Goal: Task Accomplishment & Management: Complete application form

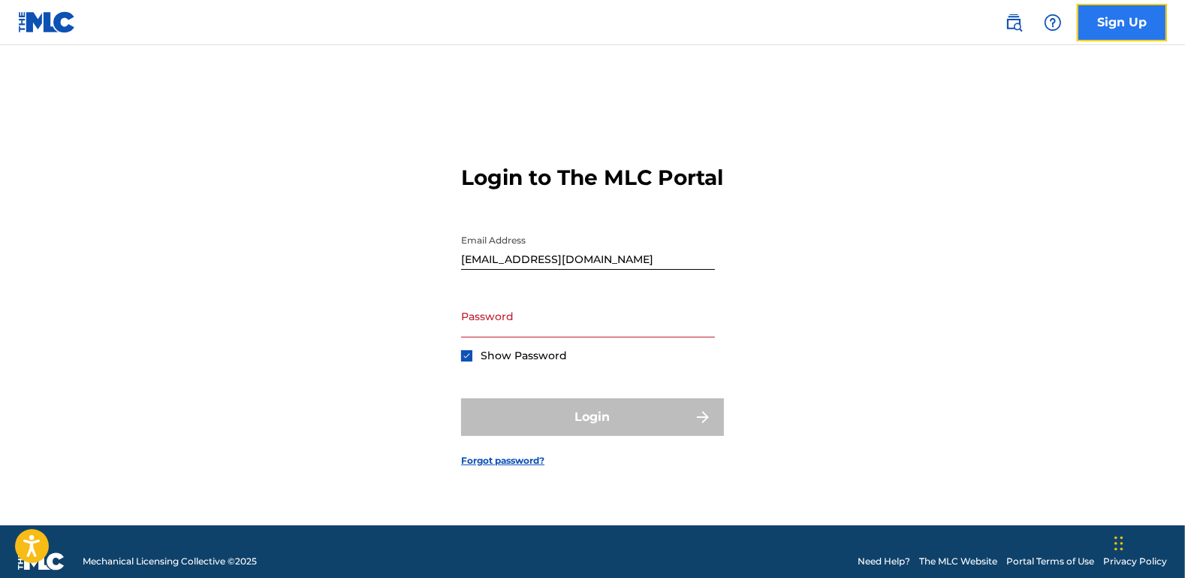
click at [1094, 32] on link "Sign Up" at bounding box center [1122, 23] width 90 height 38
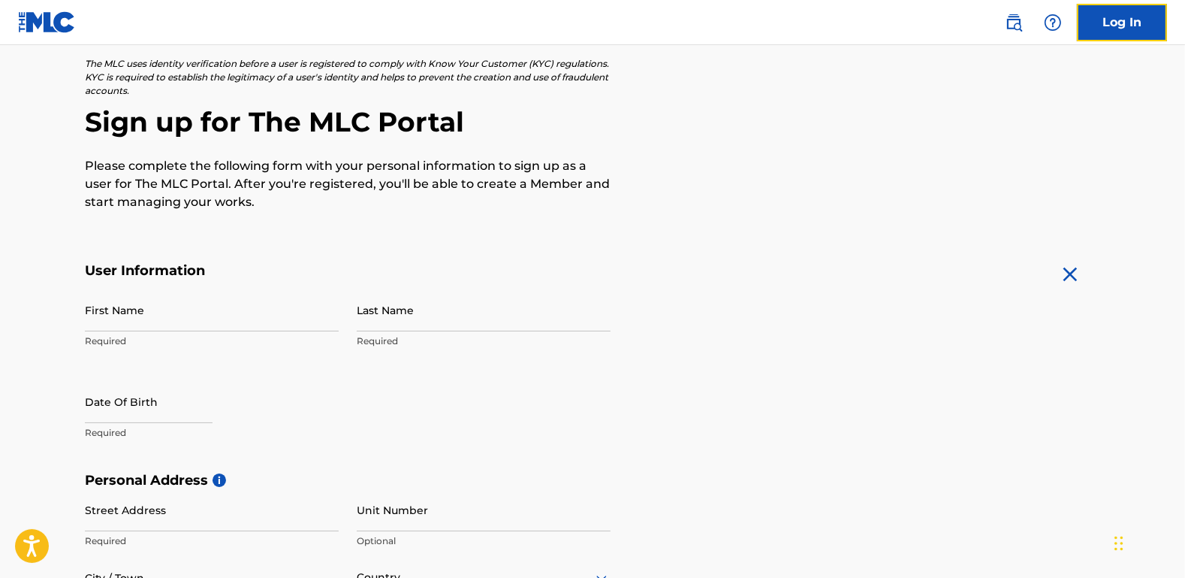
scroll to position [75, 0]
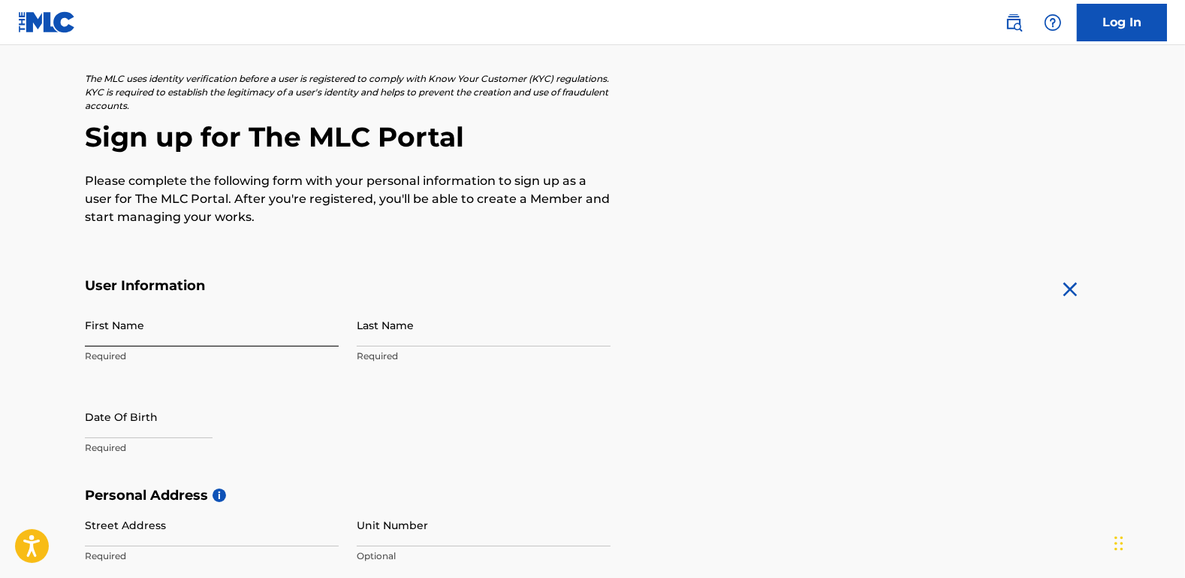
click at [222, 333] on input "First Name" at bounding box center [212, 324] width 254 height 43
type input "TaeHyeon"
type input "Lyu"
type input "[STREET_ADDRESS]"
type input "[GEOGRAPHIC_DATA]"
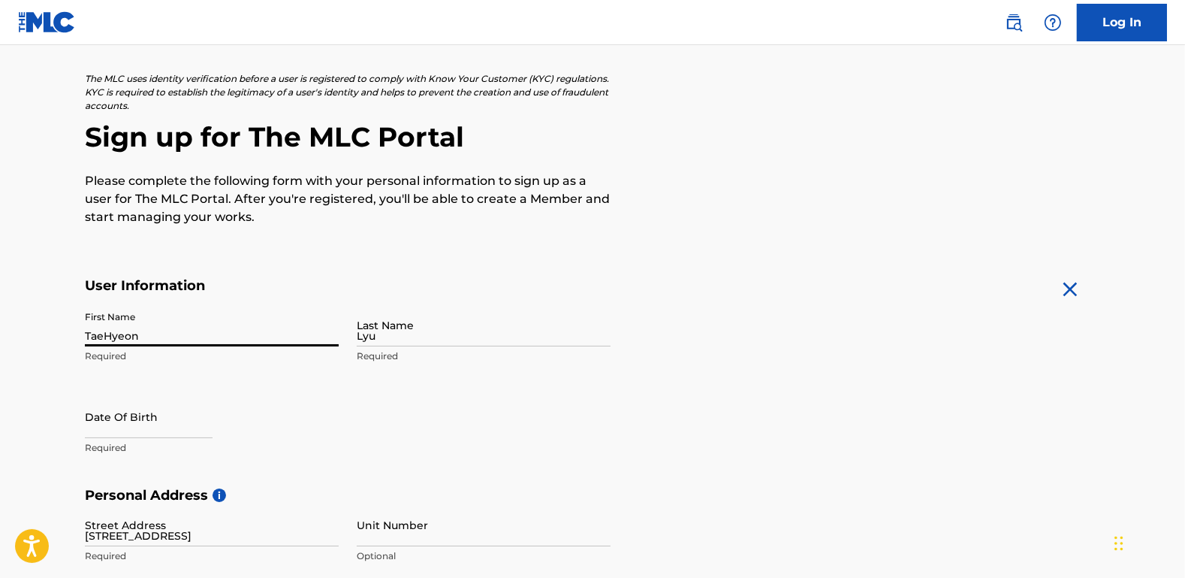
type input "[GEOGRAPHIC_DATA]"
type input "Non-U.S."
type input "05021"
type input "10"
type input "56834047"
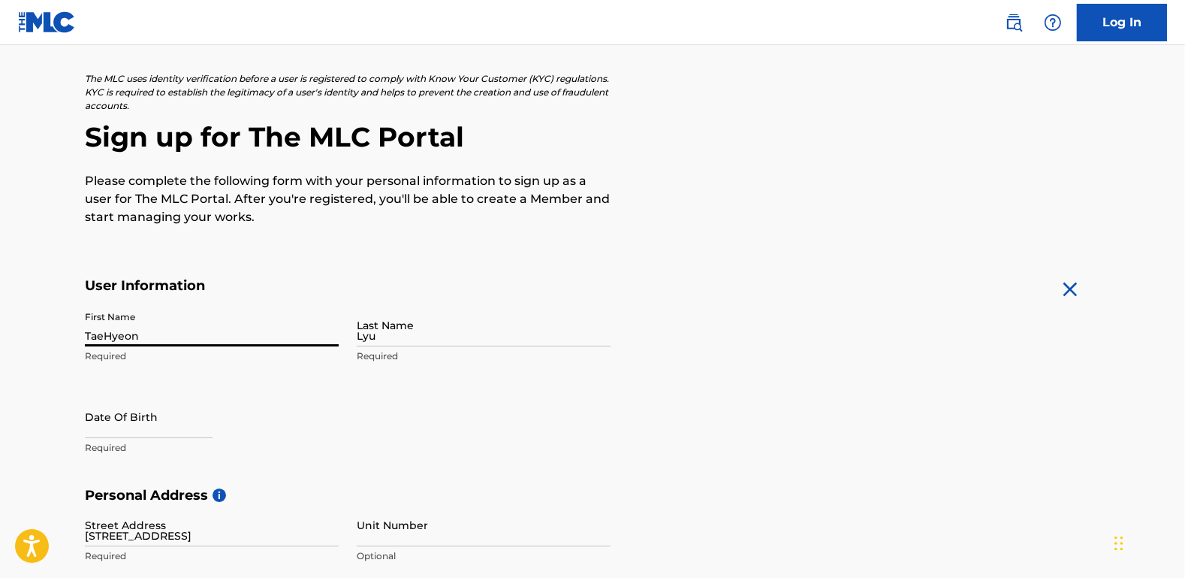
type input "[EMAIL_ADDRESS][DOMAIN_NAME]"
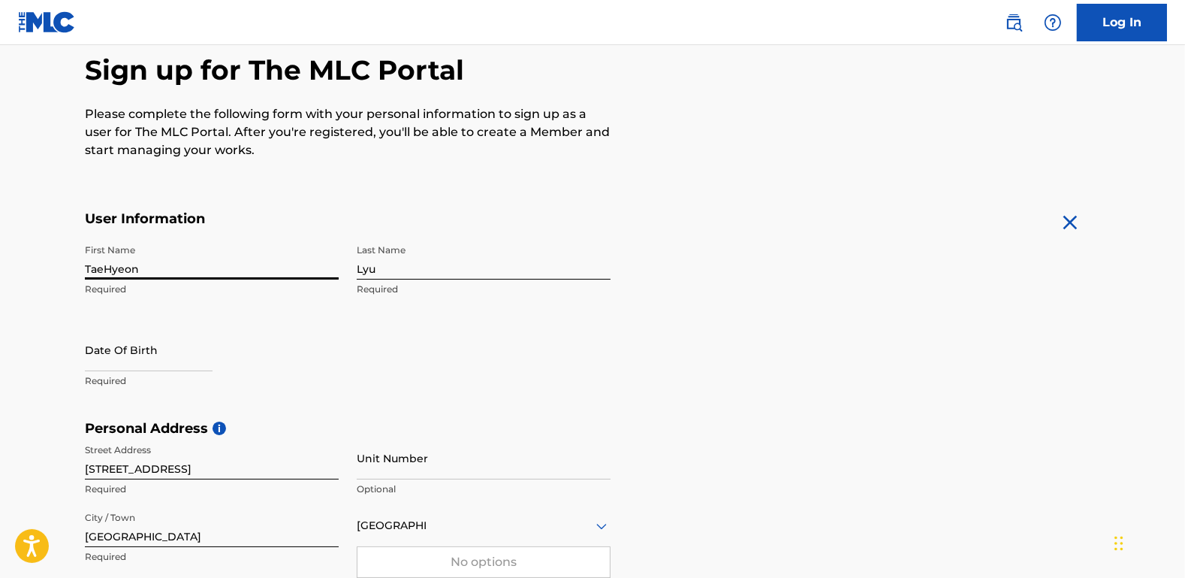
click at [805, 304] on form "User Information First Name TaeHyeon Required Last Name [PERSON_NAME] Required …" at bounding box center [592, 543] width 1015 height 666
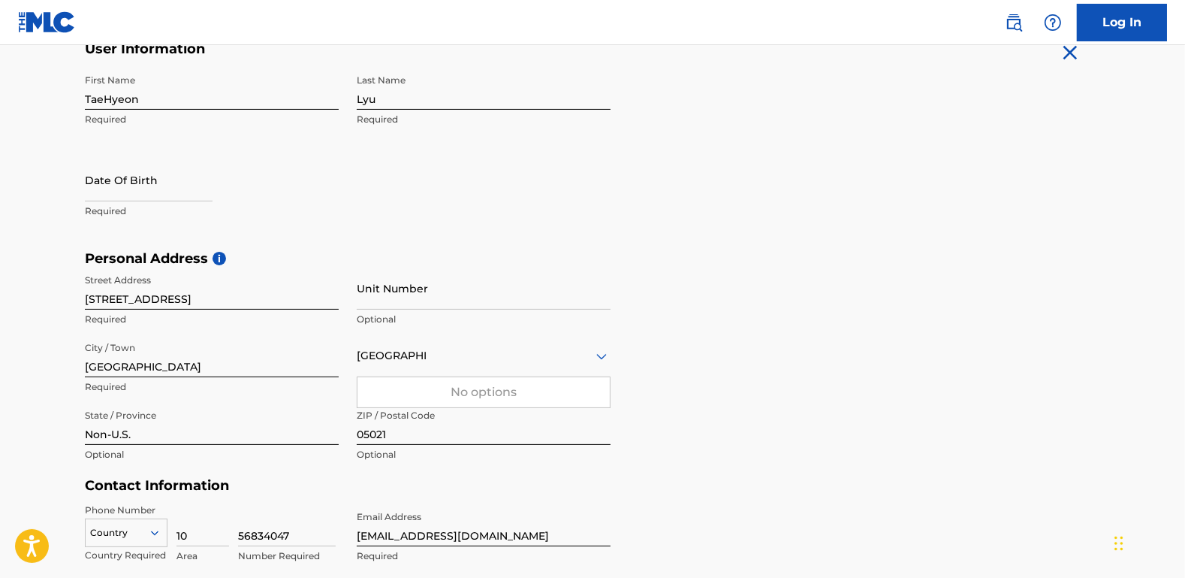
scroll to position [350, 0]
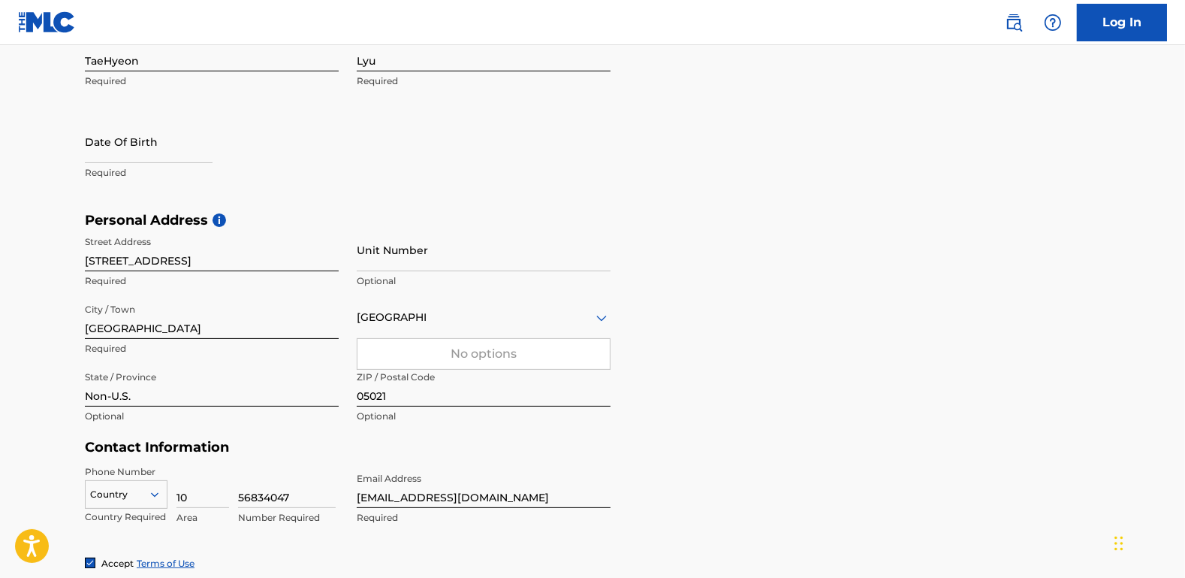
click at [326, 261] on input "[STREET_ADDRESS]" at bounding box center [212, 249] width 254 height 43
drag, startPoint x: 330, startPoint y: 260, endPoint x: 367, endPoint y: 261, distance: 36.1
click at [367, 261] on div "Street Address [STREET_ADDRESS] Required Unit Number Optional City / Town [GEOG…" at bounding box center [348, 329] width 526 height 203
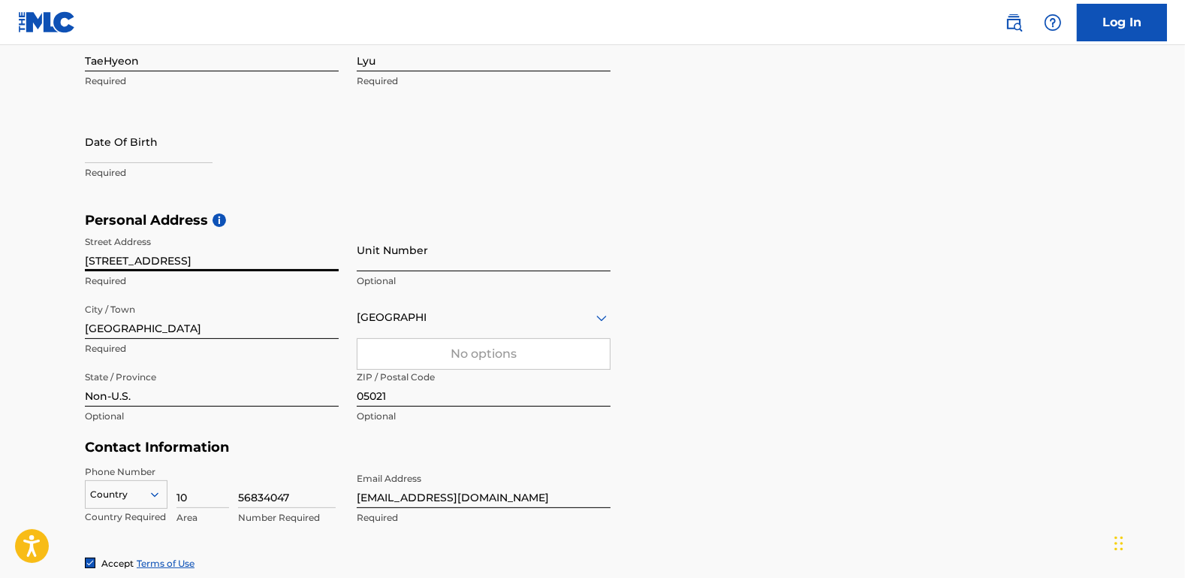
click at [366, 261] on input "Unit Number" at bounding box center [484, 249] width 254 height 43
click at [771, 191] on form "User Information First Name TaeHyeon Required Last Name [PERSON_NAME] Required …" at bounding box center [592, 335] width 1015 height 666
click at [521, 233] on input "Unit Number" at bounding box center [484, 249] width 254 height 43
type input "1F"
click at [702, 137] on form "User Information First Name TaeHyeon Required Last Name [PERSON_NAME] Required …" at bounding box center [592, 335] width 1015 height 666
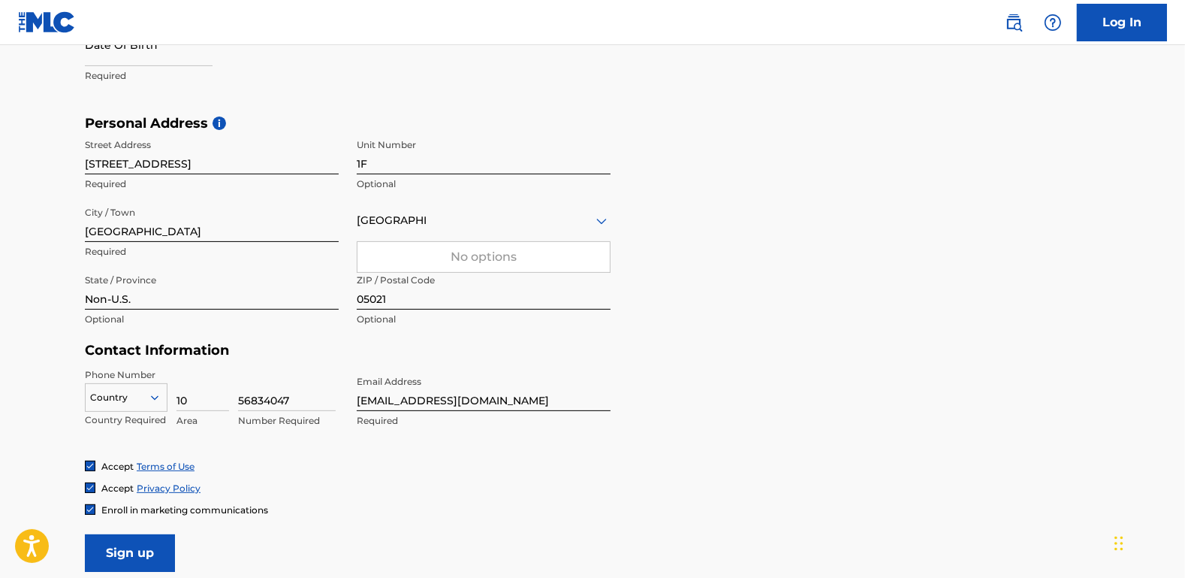
scroll to position [439, 0]
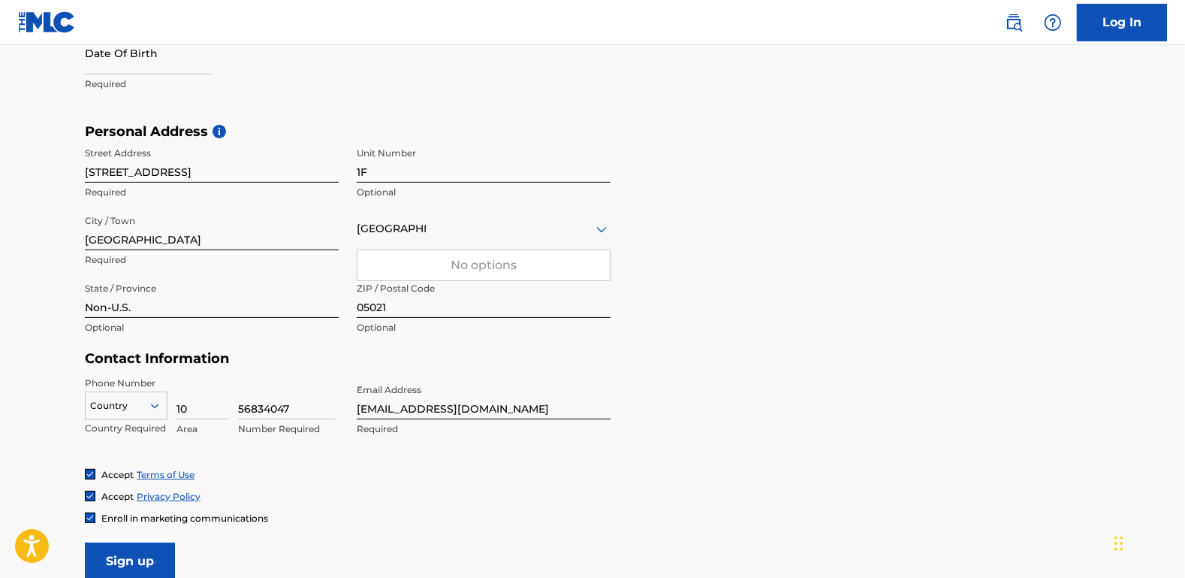
click at [495, 227] on div "[GEOGRAPHIC_DATA]" at bounding box center [484, 228] width 254 height 19
click at [554, 261] on div "No options" at bounding box center [484, 265] width 252 height 30
click at [499, 262] on div "No options" at bounding box center [484, 265] width 252 height 30
drag, startPoint x: 499, startPoint y: 262, endPoint x: 494, endPoint y: 230, distance: 32.7
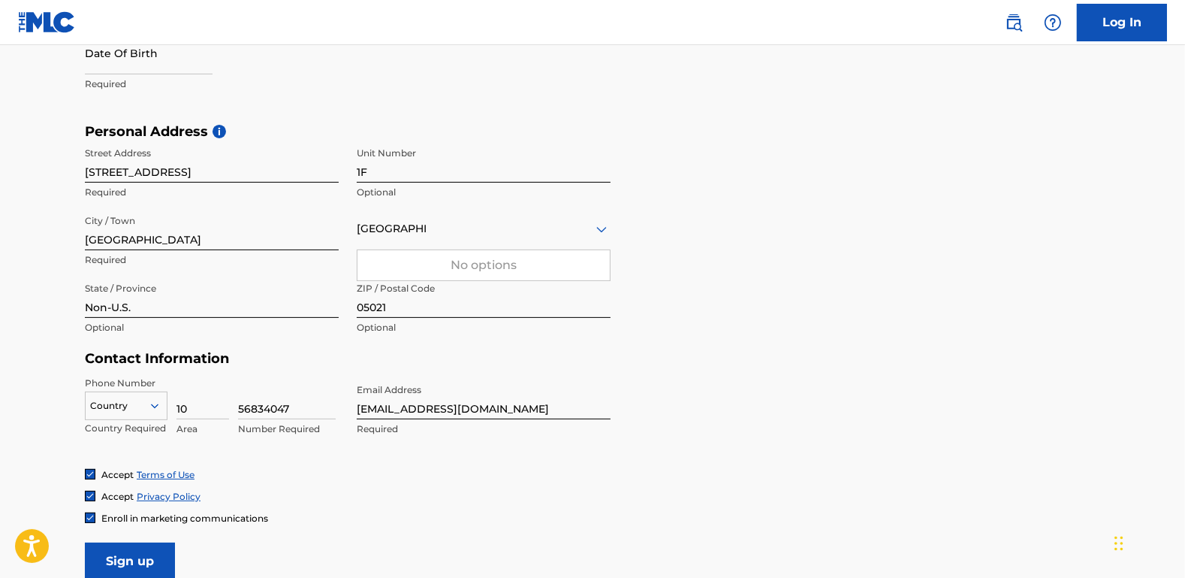
click at [499, 262] on div "No options" at bounding box center [484, 265] width 252 height 30
click at [494, 226] on div at bounding box center [484, 228] width 254 height 19
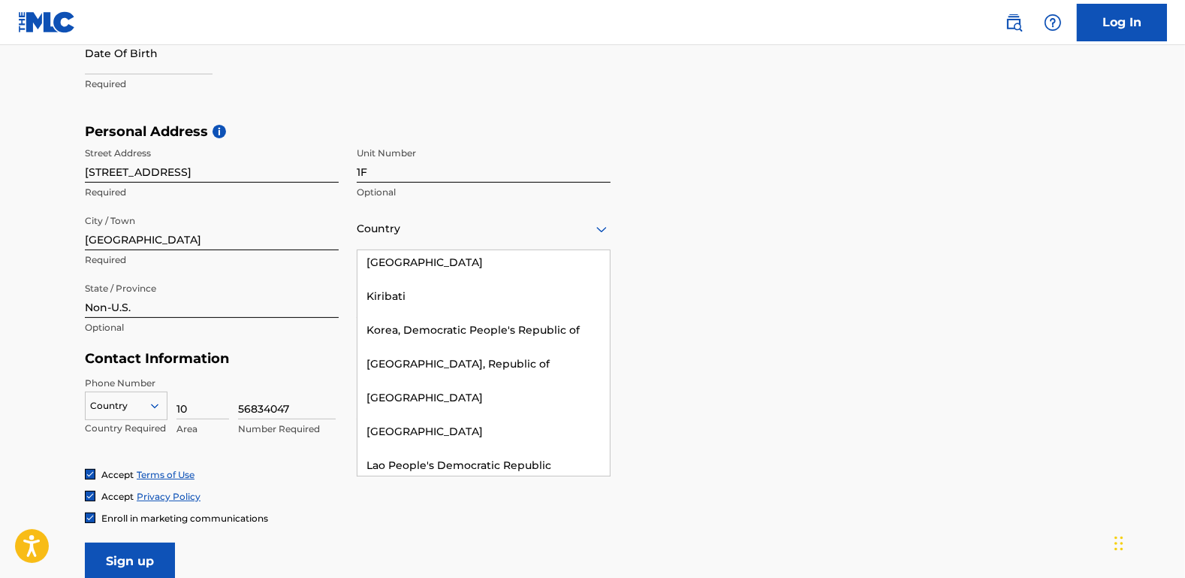
scroll to position [3468, 0]
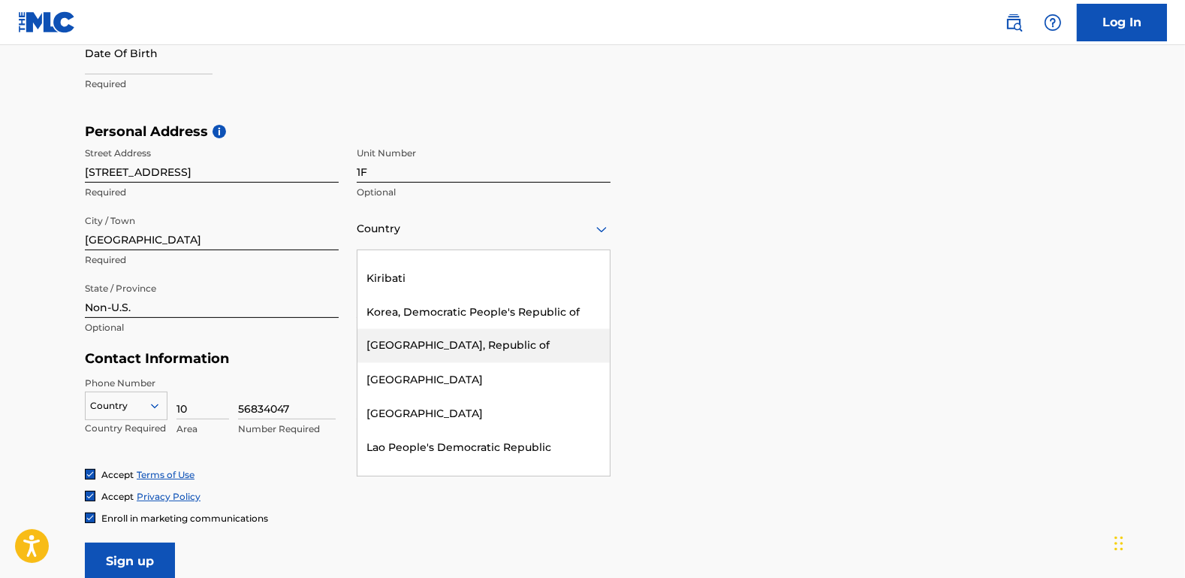
click at [489, 329] on div "[GEOGRAPHIC_DATA], Republic of" at bounding box center [484, 346] width 252 height 34
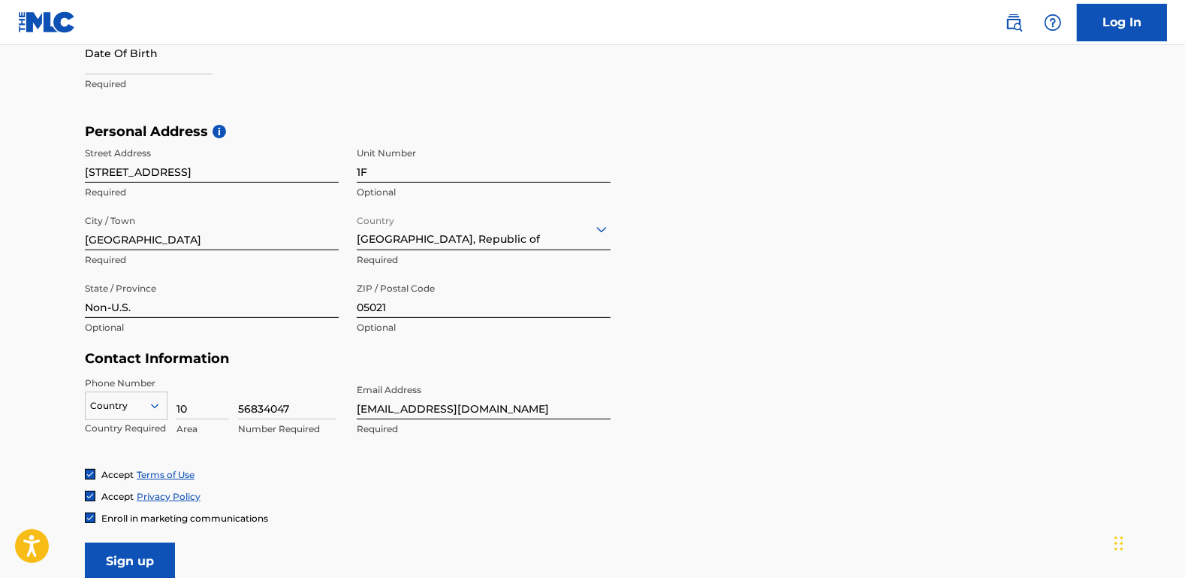
click at [727, 241] on div "Personal Address i Street Address [STREET_ADDRESS] of Required State / Province…" at bounding box center [592, 237] width 1015 height 228
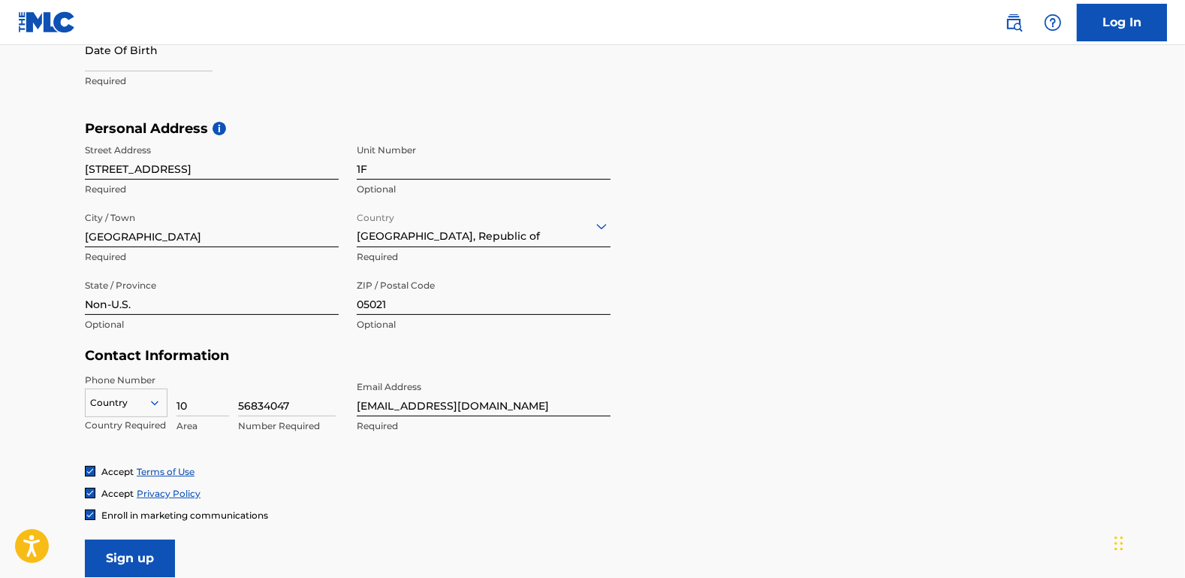
scroll to position [500, 0]
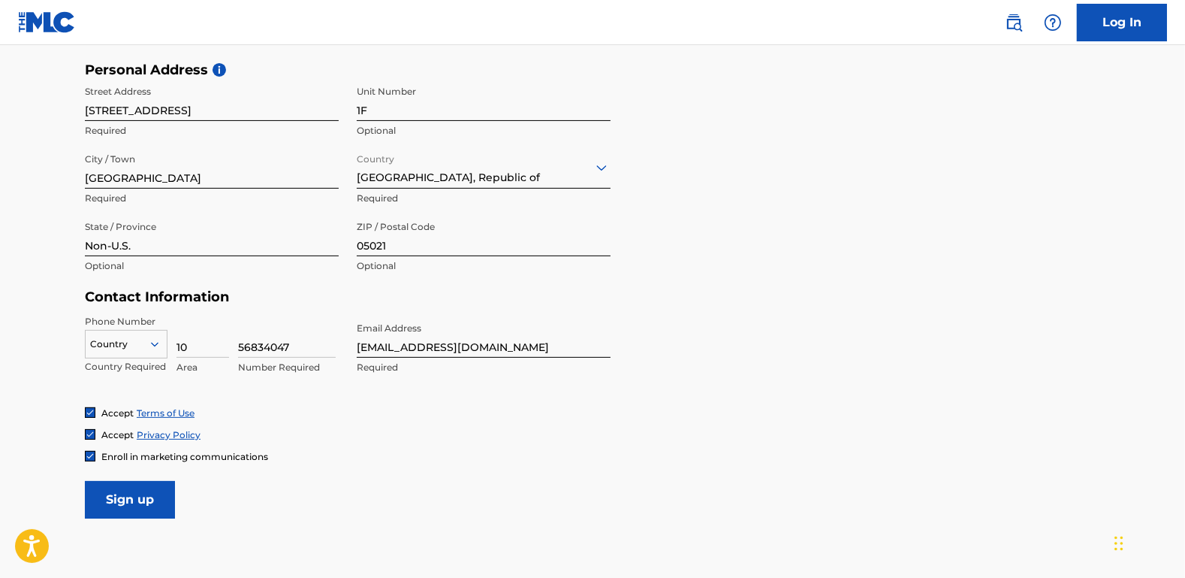
click at [120, 352] on div "Country" at bounding box center [126, 341] width 83 height 23
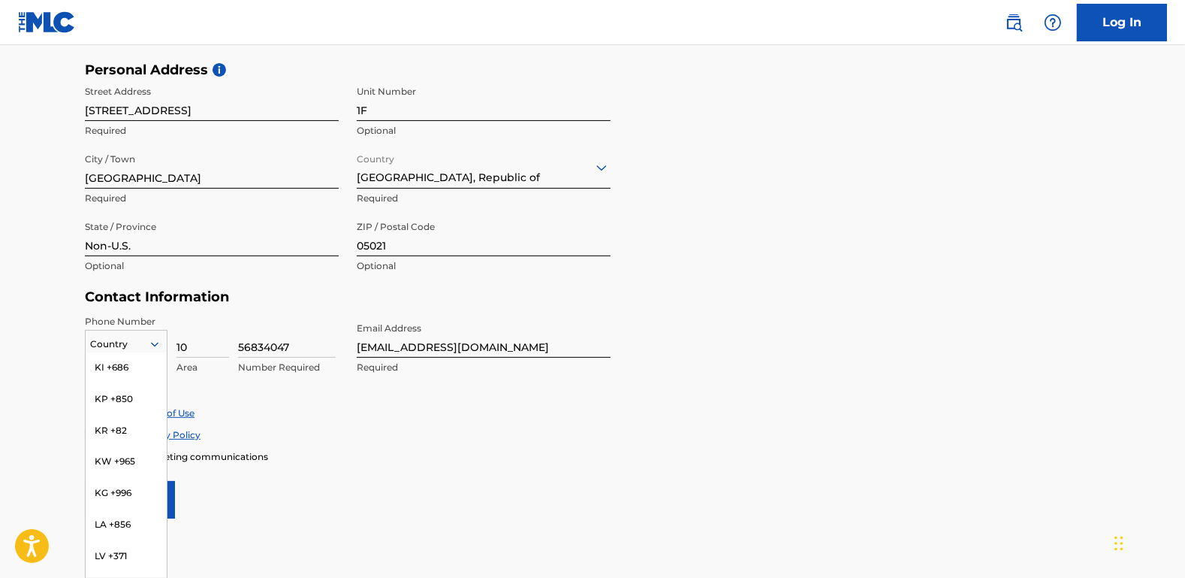
scroll to position [3164, 0]
click at [123, 402] on div "KR +82" at bounding box center [126, 418] width 81 height 32
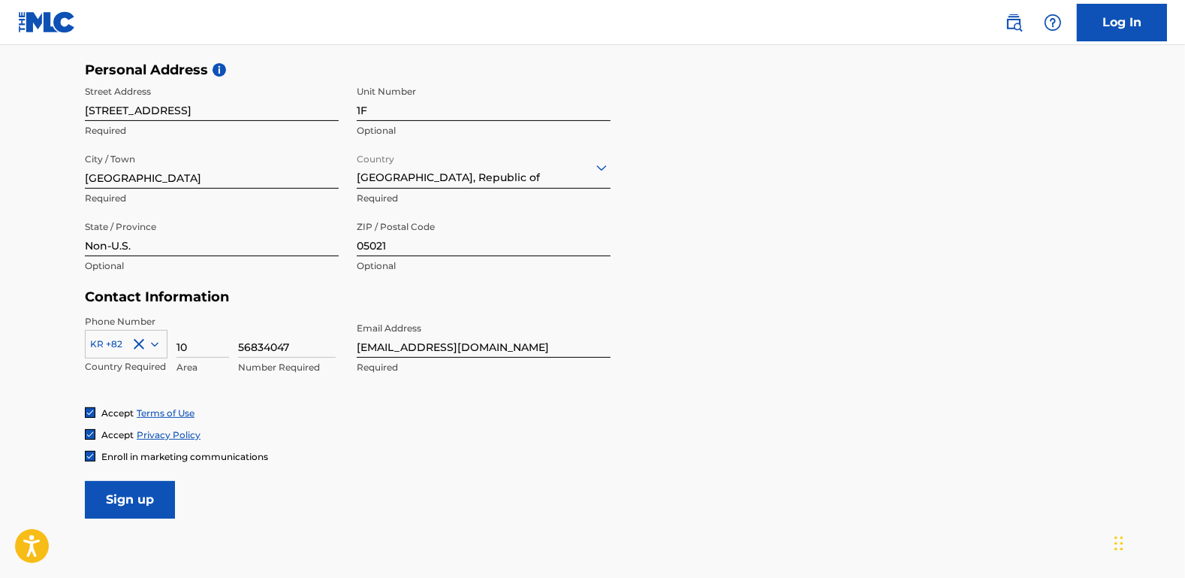
click at [910, 382] on form "User Information First Name TaeHyeon Required Last Name [PERSON_NAME] Required …" at bounding box center [592, 185] width 1015 height 666
click at [788, 392] on form "User Information First Name TaeHyeon Required Last Name [PERSON_NAME] Required …" at bounding box center [592, 185] width 1015 height 666
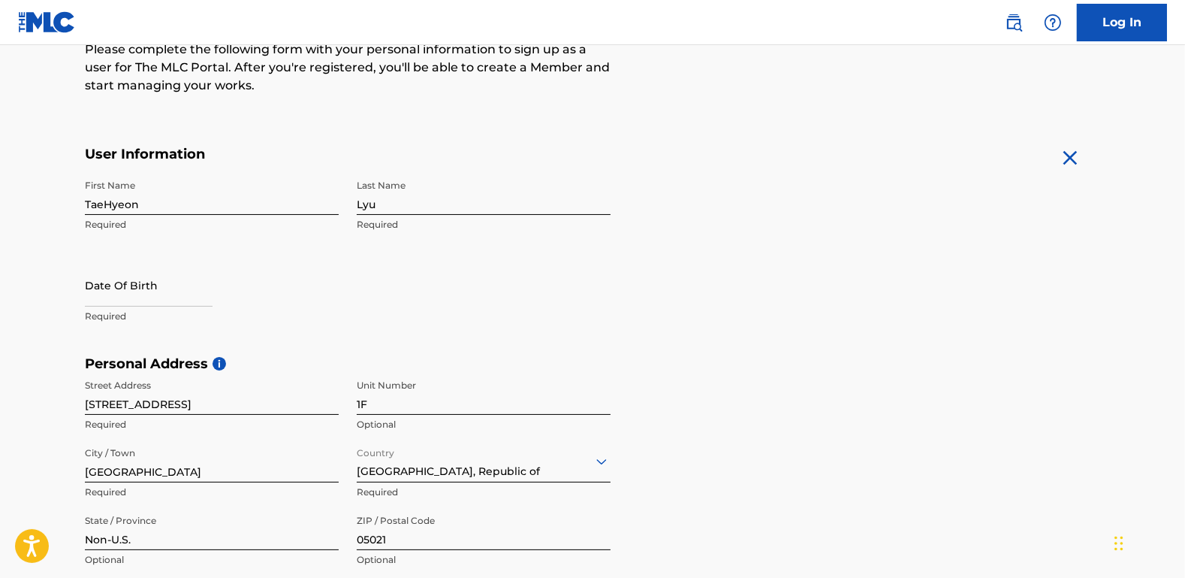
scroll to position [205, 0]
click at [169, 281] on input "text" at bounding box center [149, 286] width 128 height 43
select select "8"
select select "2025"
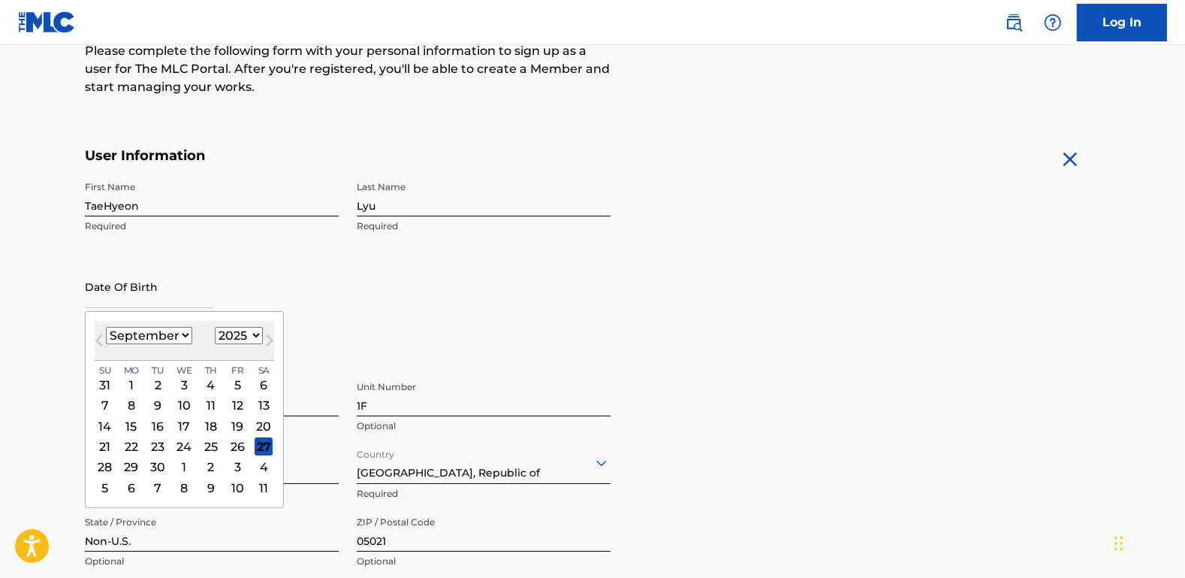
type input "[DATE]"
select select "2001"
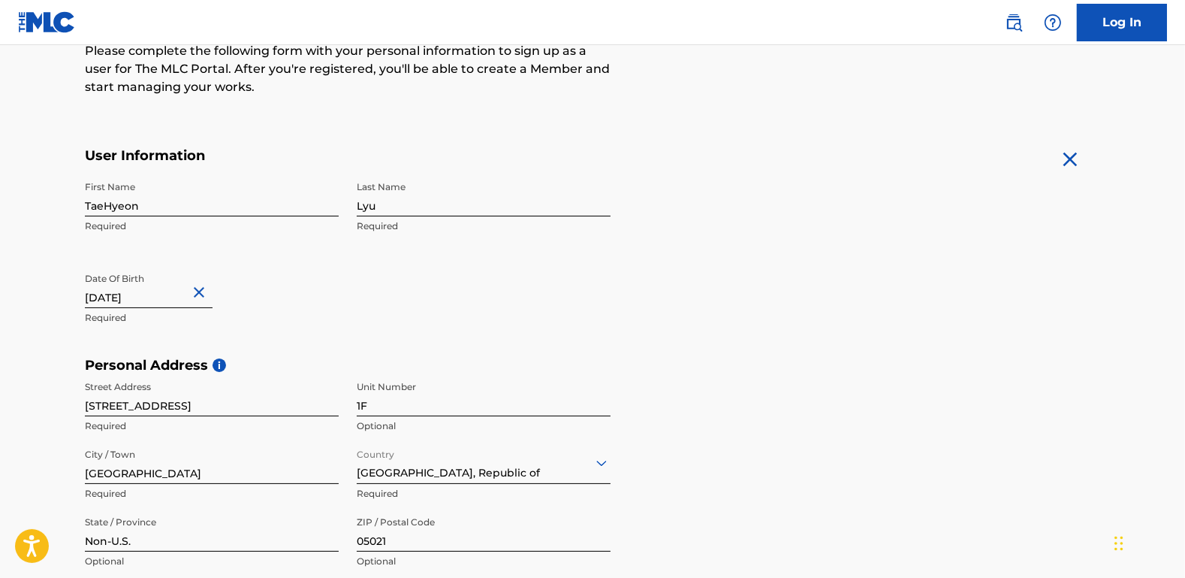
click at [845, 323] on form "User Information First Name TaeHyeon Required Last Name [PERSON_NAME] Required …" at bounding box center [592, 480] width 1015 height 666
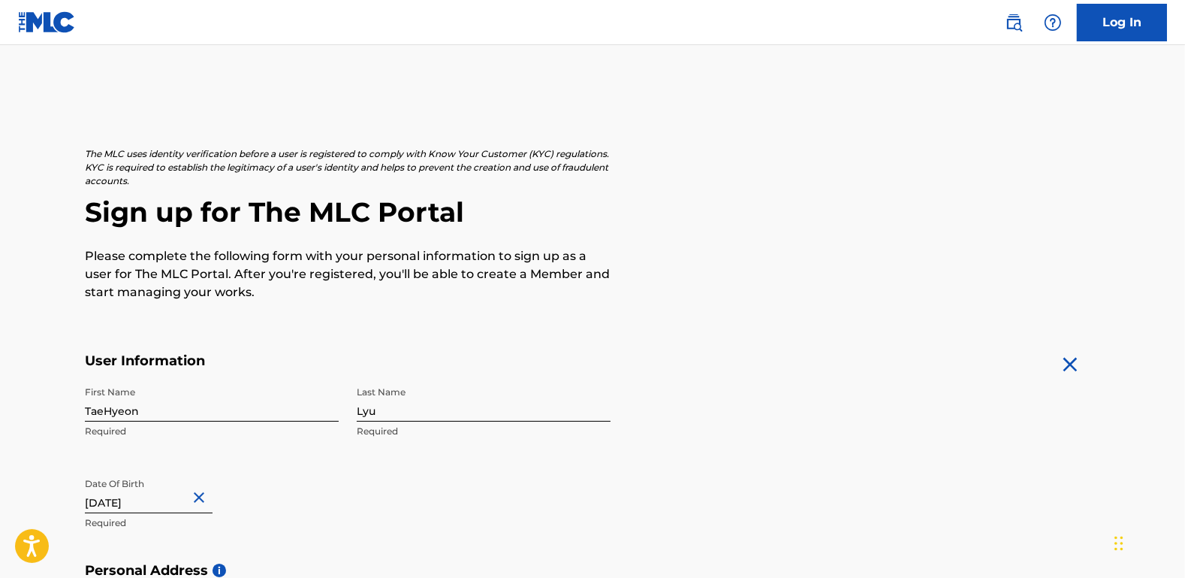
scroll to position [596, 0]
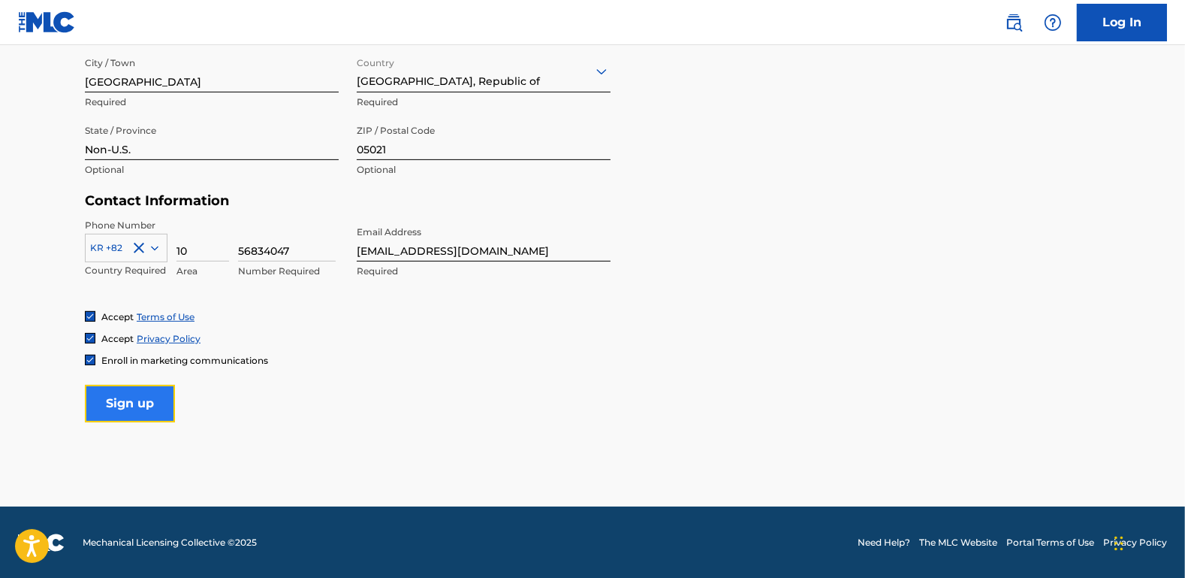
click at [145, 409] on input "Sign up" at bounding box center [130, 404] width 90 height 38
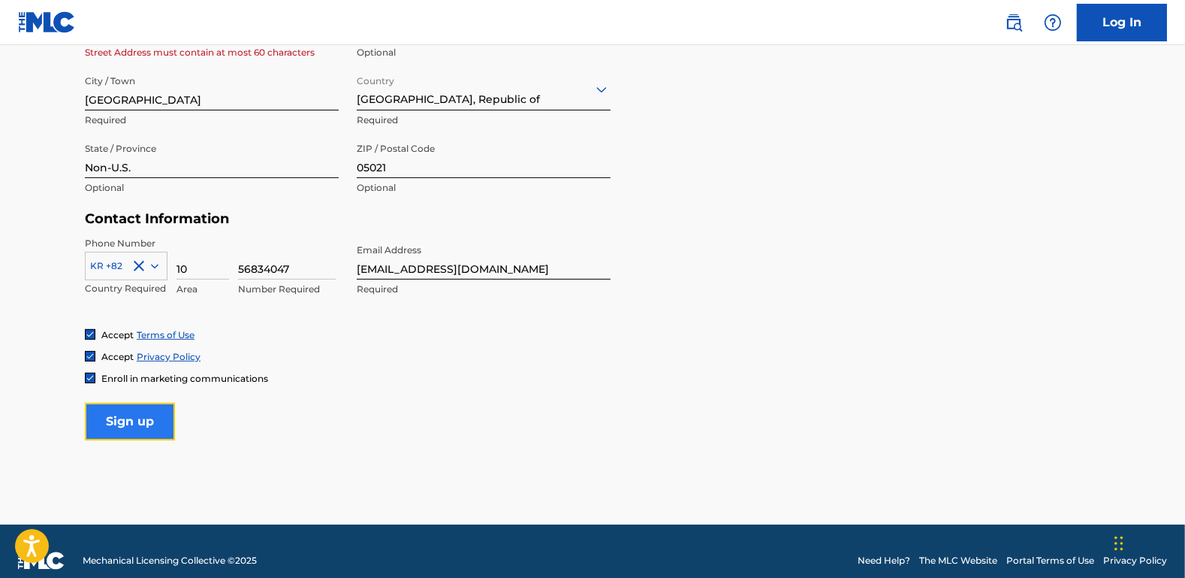
click at [145, 427] on input "Sign up" at bounding box center [130, 422] width 90 height 38
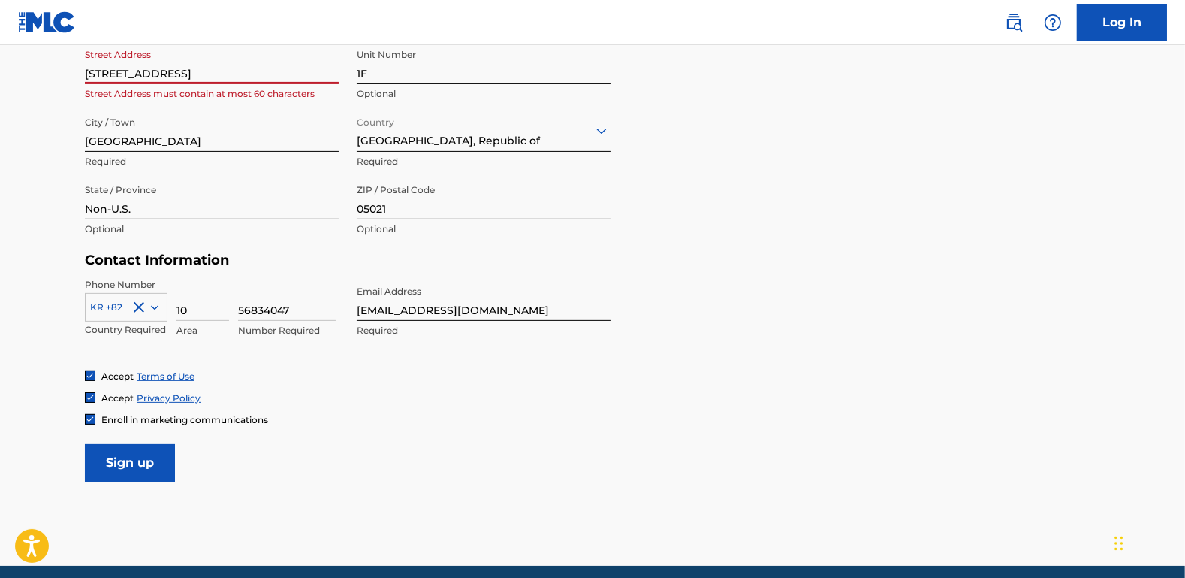
scroll to position [367, 0]
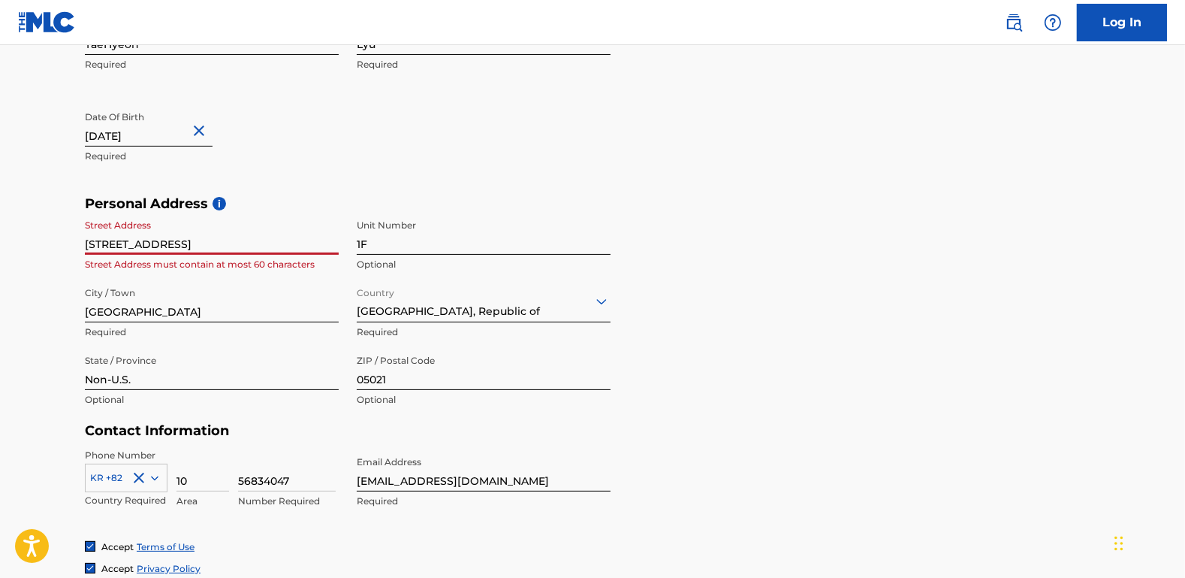
click at [338, 243] on input "[STREET_ADDRESS]" at bounding box center [212, 233] width 254 height 43
drag, startPoint x: 301, startPoint y: 242, endPoint x: 410, endPoint y: 248, distance: 109.1
click at [410, 248] on div "Street Address [STREET_ADDRESS] Street Address must contain at most 60 characte…" at bounding box center [348, 313] width 526 height 203
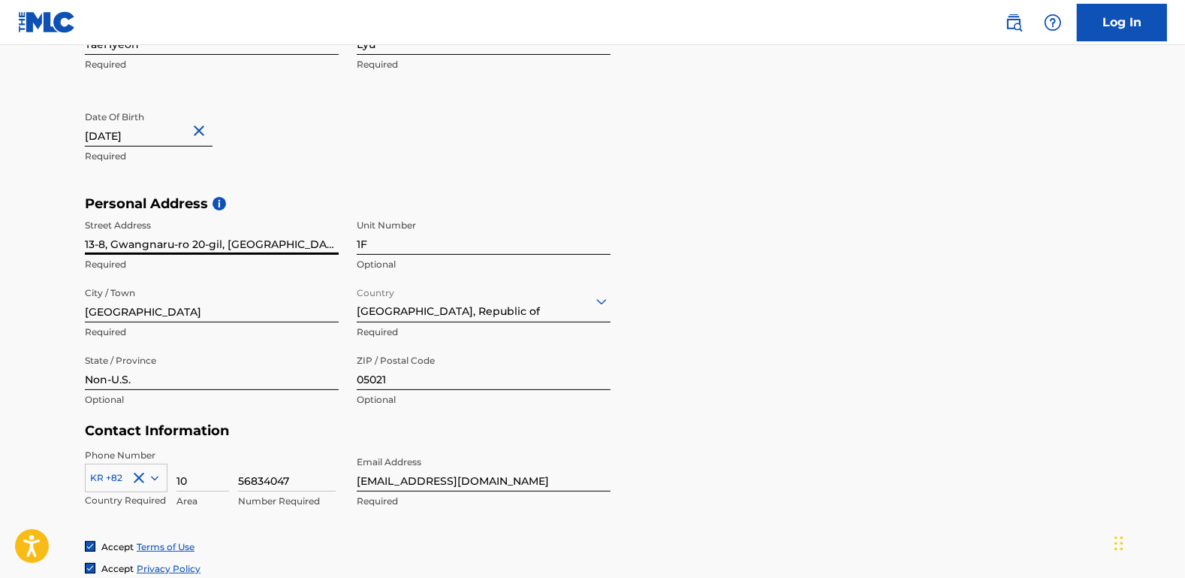
drag, startPoint x: 316, startPoint y: 242, endPoint x: 296, endPoint y: 249, distance: 21.4
click at [296, 249] on input "13-8, Gwangnaru-ro 20-gil, [GEOGRAPHIC_DATA]," at bounding box center [212, 233] width 254 height 43
type input "13-8, Gwangnaru-ro 20-gil, [PERSON_NAME][GEOGRAPHIC_DATA]"
click at [859, 198] on h5 "Personal Address i" at bounding box center [592, 203] width 1015 height 17
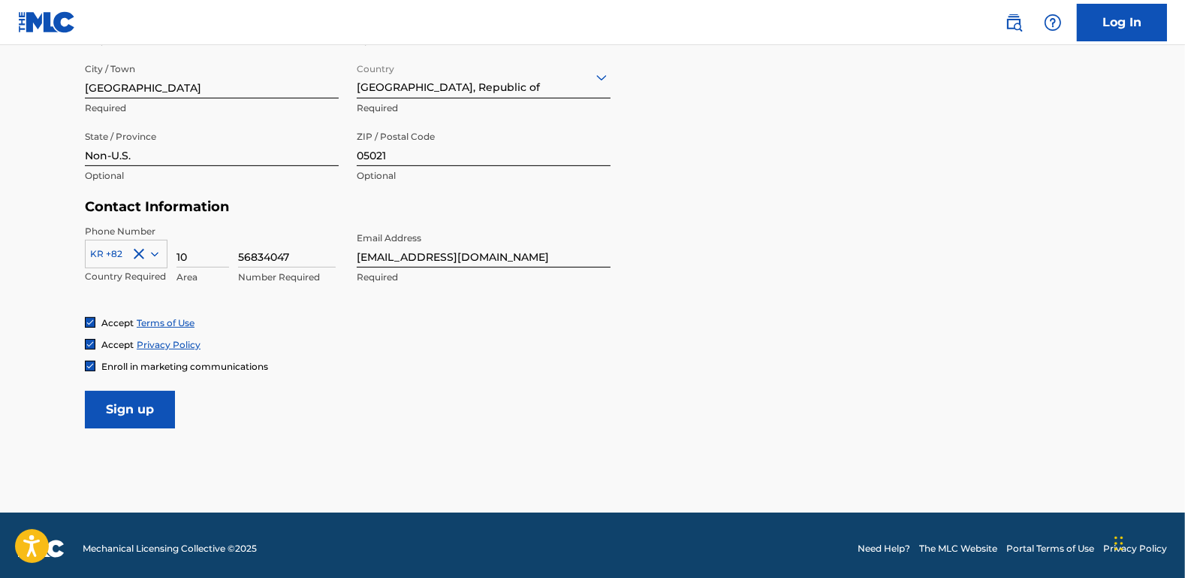
scroll to position [596, 0]
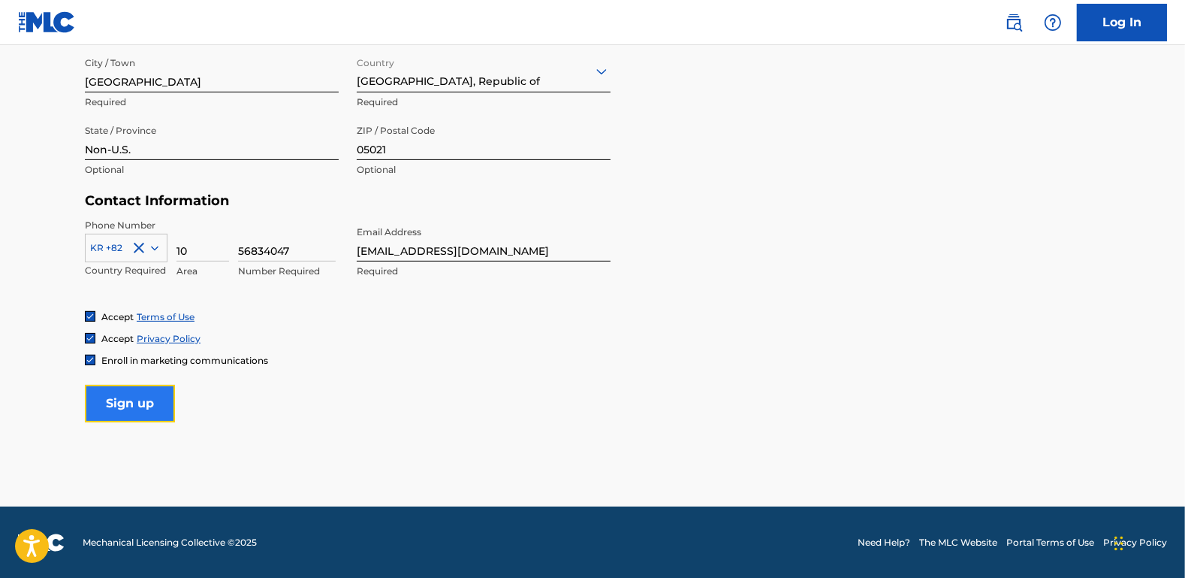
click at [139, 409] on input "Sign up" at bounding box center [130, 404] width 90 height 38
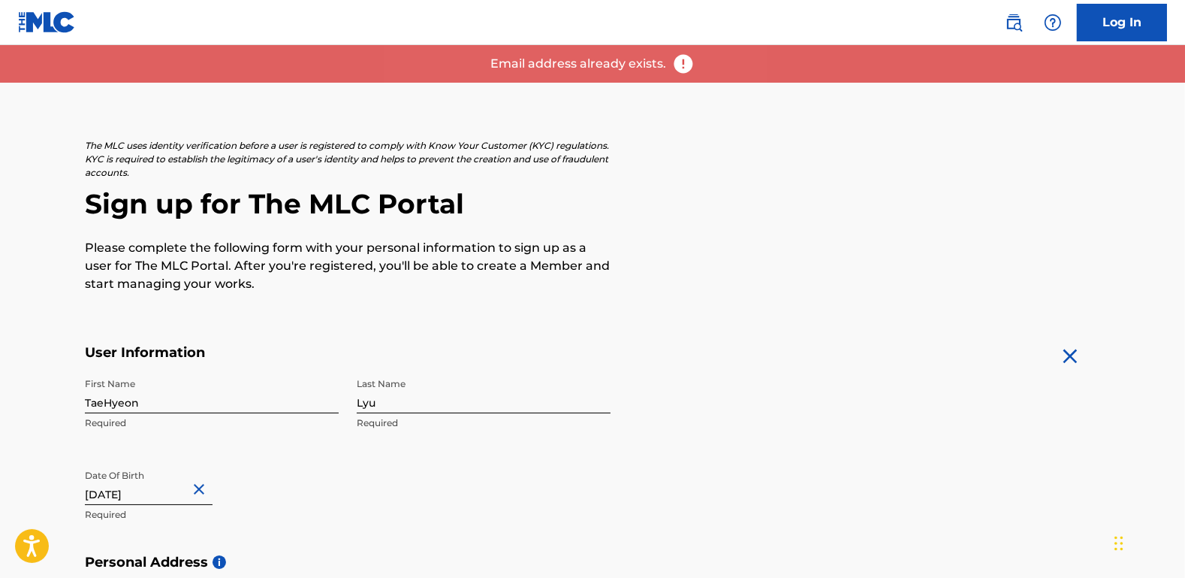
scroll to position [0, 0]
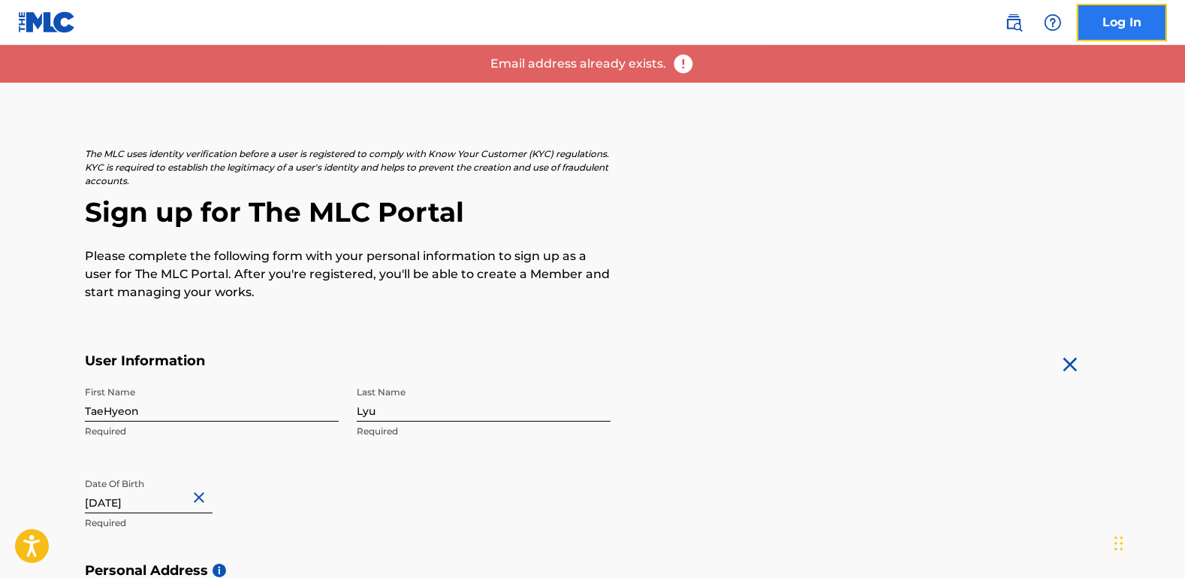
click at [1138, 26] on link "Log In" at bounding box center [1122, 23] width 90 height 38
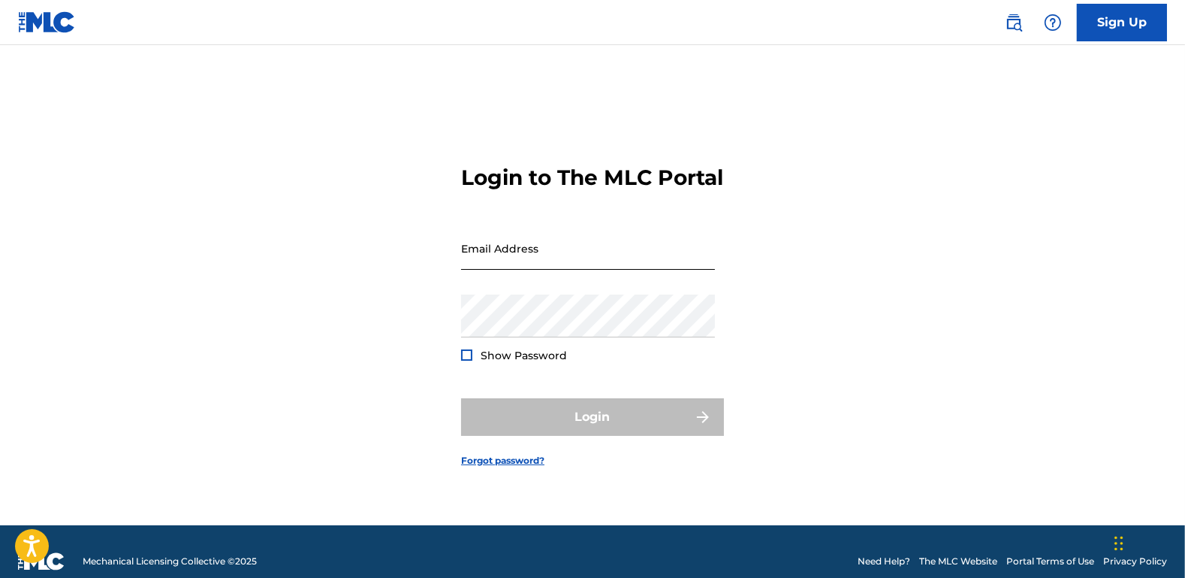
click at [627, 270] on input "Email Address" at bounding box center [588, 248] width 254 height 43
type input "[EMAIL_ADDRESS][DOMAIN_NAME]"
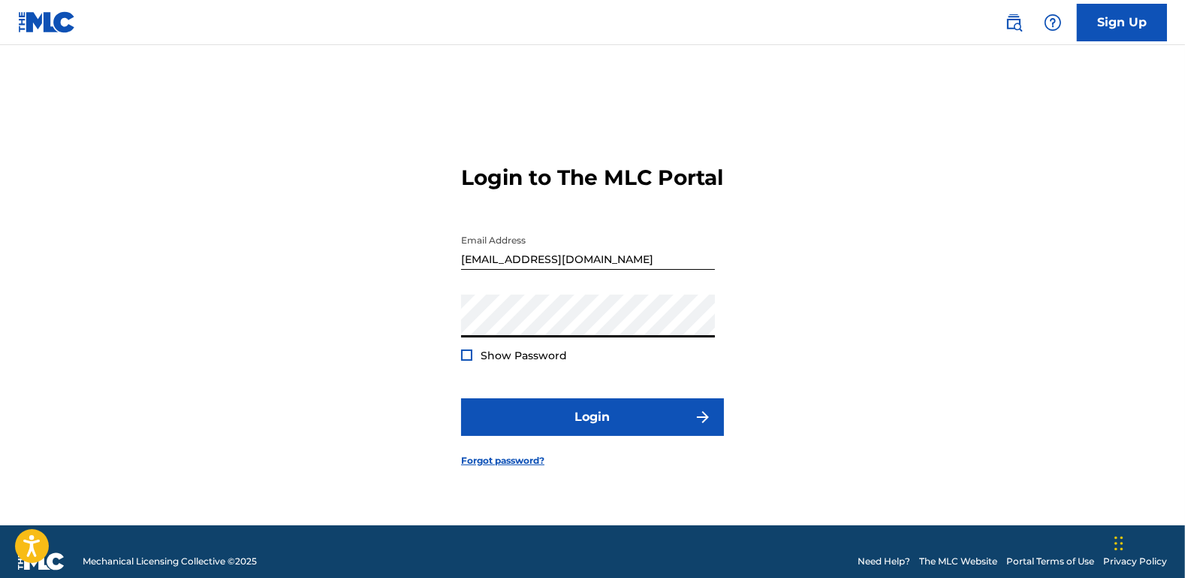
click at [486, 362] on span "Show Password" at bounding box center [524, 356] width 86 height 14
click at [469, 362] on div "Show Password" at bounding box center [514, 355] width 106 height 15
click at [467, 361] on div at bounding box center [466, 354] width 11 height 11
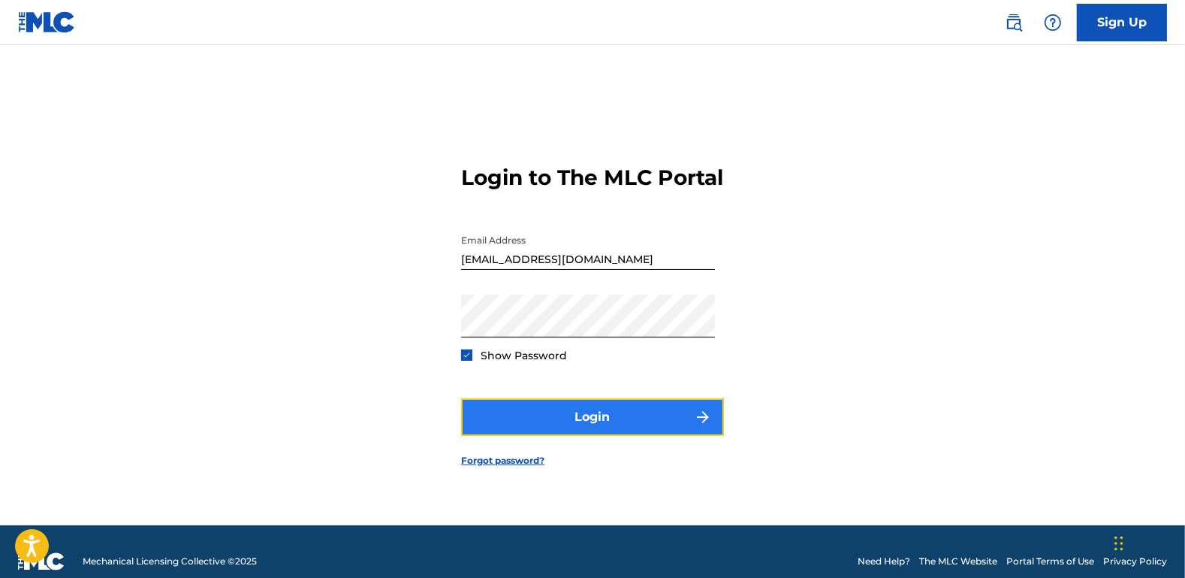
click at [575, 420] on button "Login" at bounding box center [592, 417] width 263 height 38
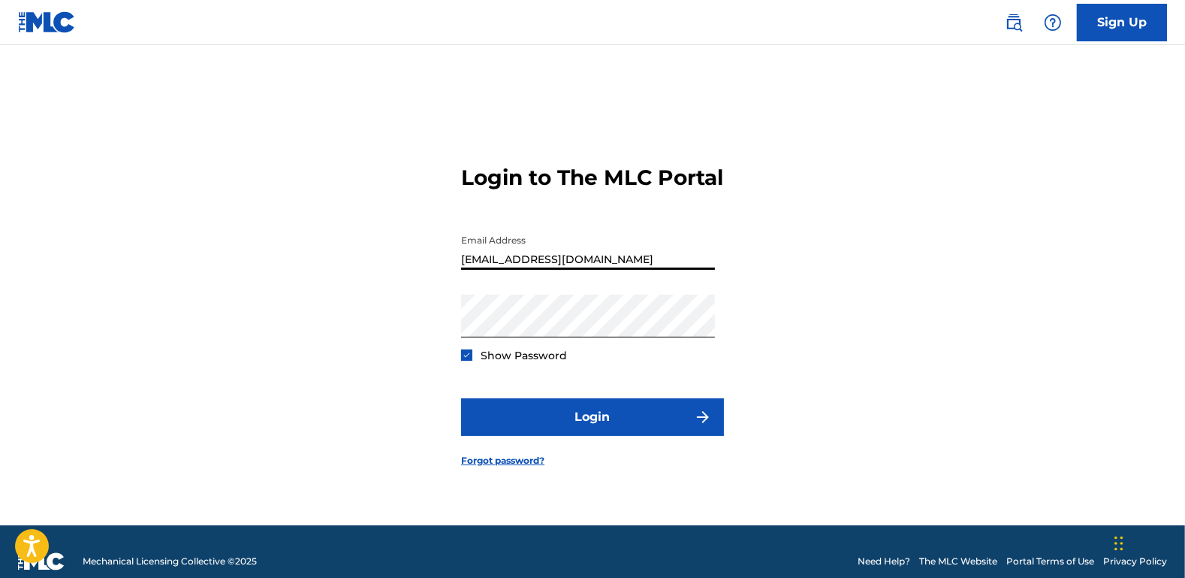
drag, startPoint x: 638, startPoint y: 281, endPoint x: 445, endPoint y: 272, distance: 193.2
click at [445, 272] on div "Login to The MLC Portal Email Address [EMAIL_ADDRESS][DOMAIN_NAME] Password Sho…" at bounding box center [593, 304] width 1052 height 442
click at [919, 216] on div "Login to The MLC Portal Email Address [EMAIL_ADDRESS][DOMAIN_NAME] Password Sho…" at bounding box center [593, 304] width 1052 height 442
click at [419, 326] on div "Login to The MLC Portal Email Address [EMAIL_ADDRESS][DOMAIN_NAME] Password Sho…" at bounding box center [593, 304] width 1052 height 442
click at [346, 349] on div "Login to The MLC Portal Email Address [EMAIL_ADDRESS][DOMAIN_NAME] Password Sho…" at bounding box center [593, 304] width 1052 height 442
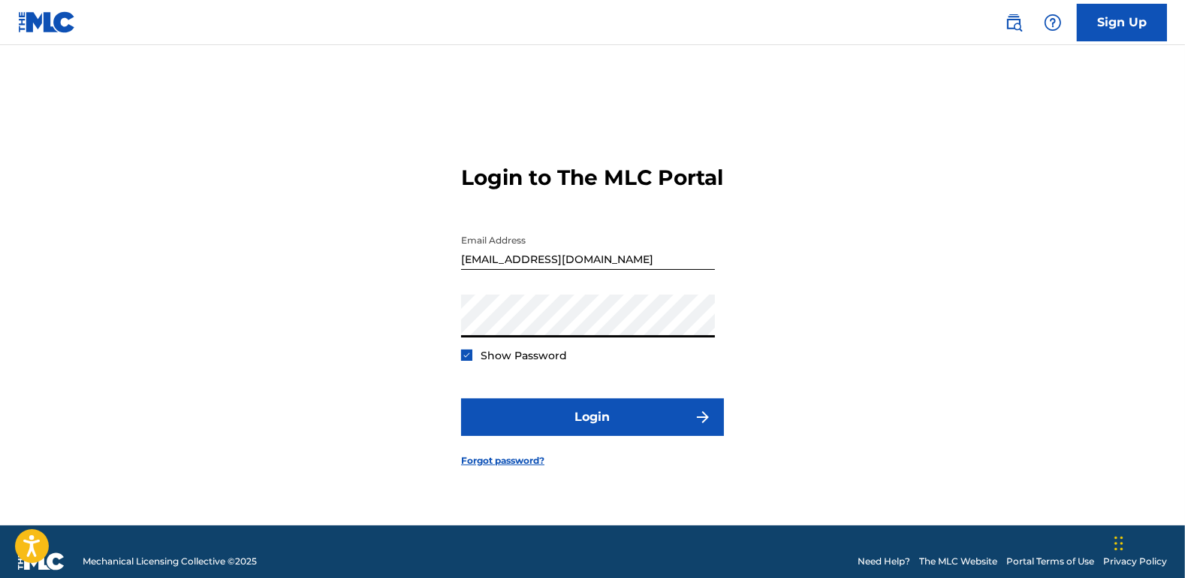
click at [382, 338] on div "Login to The MLC Portal Email Address [EMAIL_ADDRESS][DOMAIN_NAME] Password Sho…" at bounding box center [593, 304] width 1052 height 442
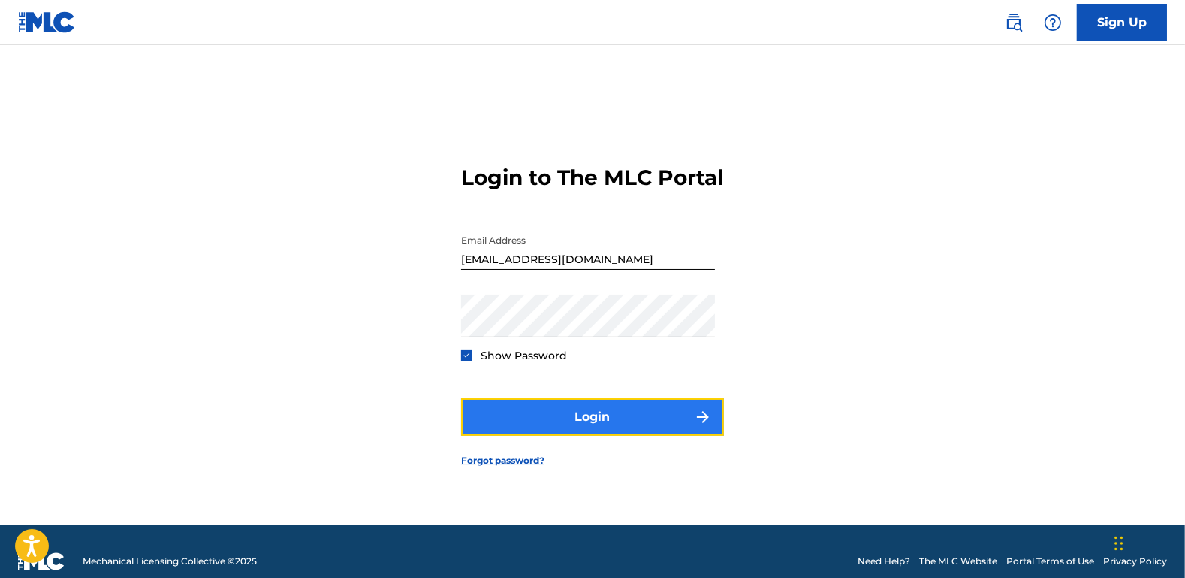
click at [581, 427] on button "Login" at bounding box center [592, 417] width 263 height 38
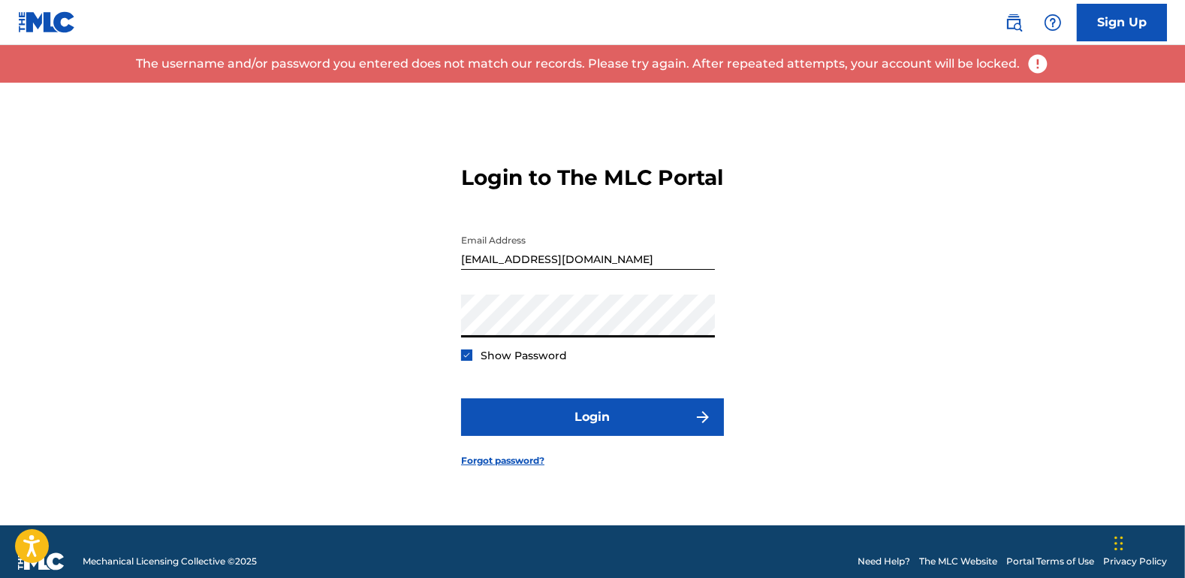
click at [347, 343] on div "Login to The MLC Portal Email Address [EMAIL_ADDRESS][DOMAIN_NAME] Password Sho…" at bounding box center [593, 304] width 1052 height 442
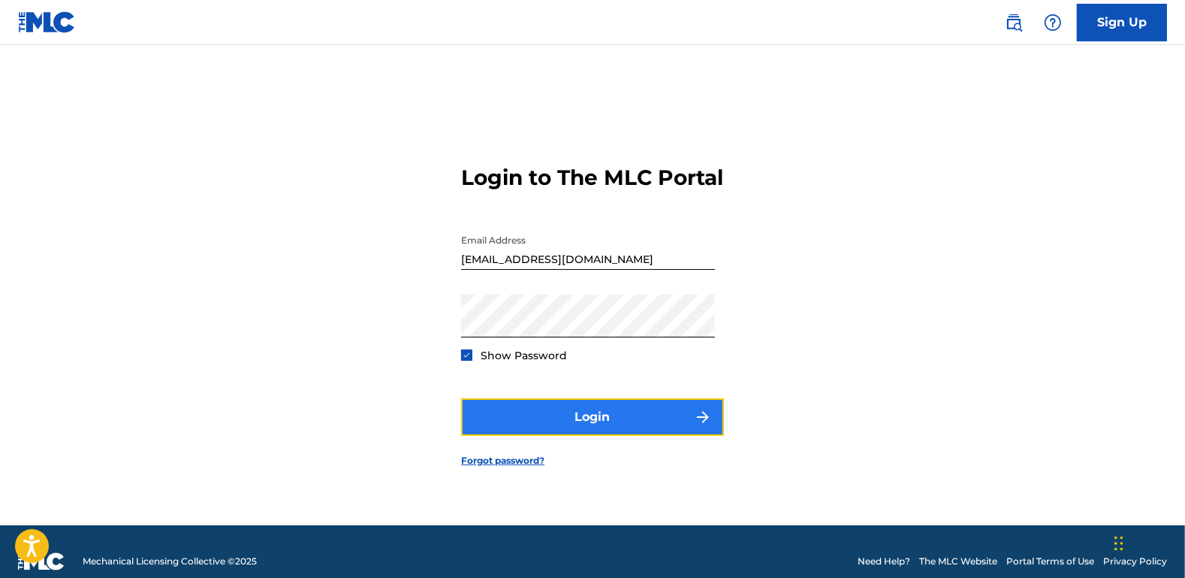
click at [629, 433] on button "Login" at bounding box center [592, 417] width 263 height 38
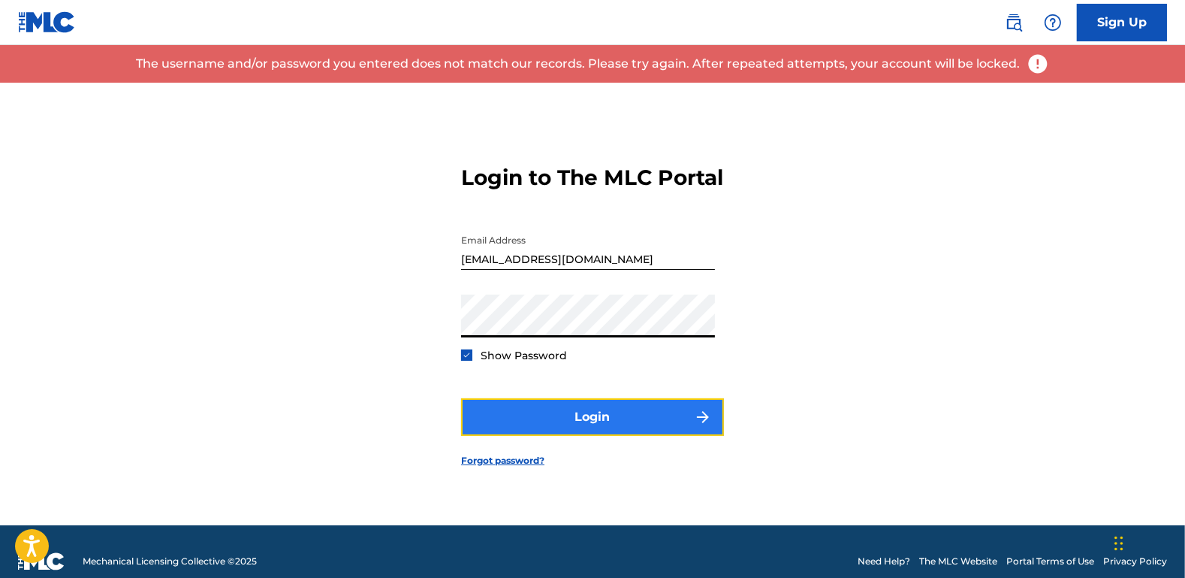
click at [632, 425] on button "Login" at bounding box center [592, 417] width 263 height 38
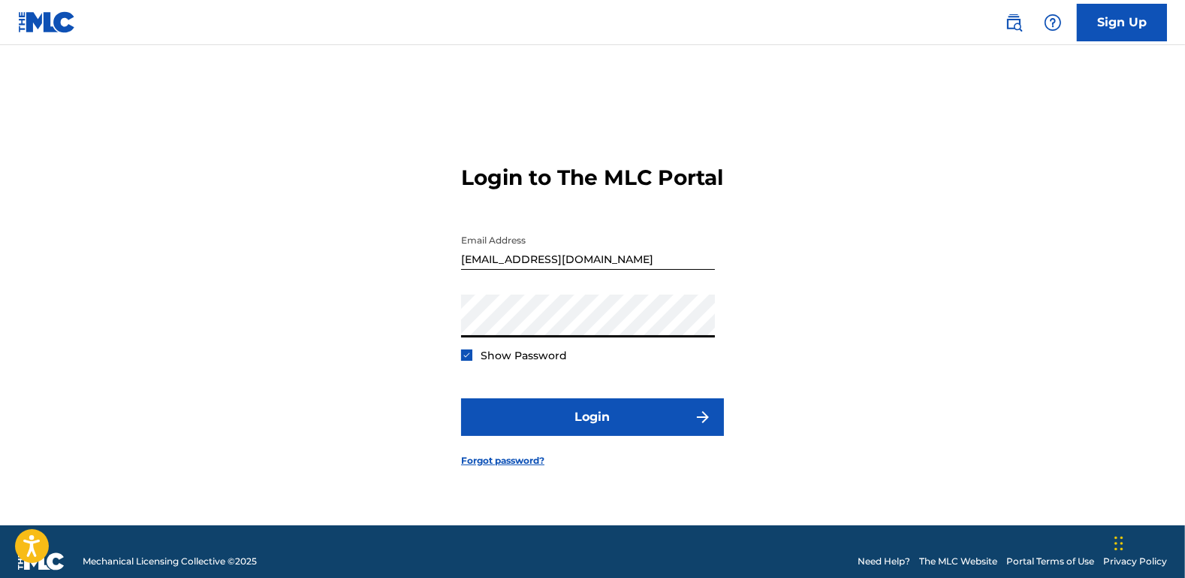
click at [398, 329] on div "Login to The MLC Portal Email Address [EMAIL_ADDRESS][DOMAIN_NAME] Password Sho…" at bounding box center [593, 304] width 1052 height 442
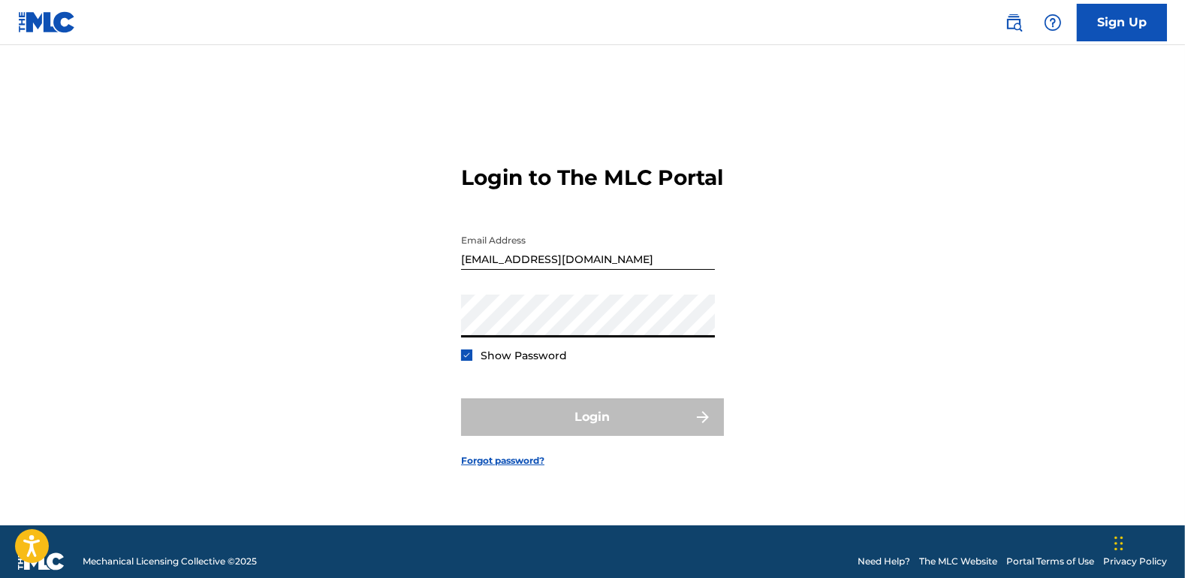
drag, startPoint x: 1021, startPoint y: 267, endPoint x: 1021, endPoint y: 229, distance: 37.6
click at [1021, 267] on div "Login to The MLC Portal Email Address [EMAIL_ADDRESS][DOMAIN_NAME] Password Sho…" at bounding box center [593, 304] width 1052 height 442
click at [518, 467] on link "Forgot password?" at bounding box center [502, 461] width 83 height 14
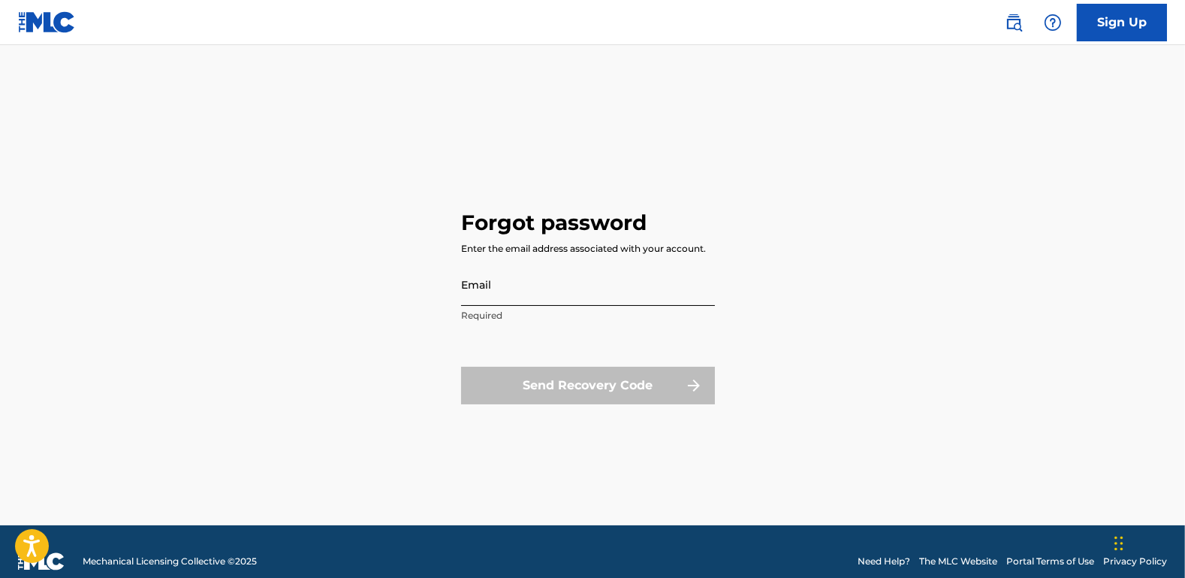
click at [576, 279] on input "Email" at bounding box center [588, 284] width 254 height 43
type input "[EMAIL_ADDRESS][DOMAIN_NAME]"
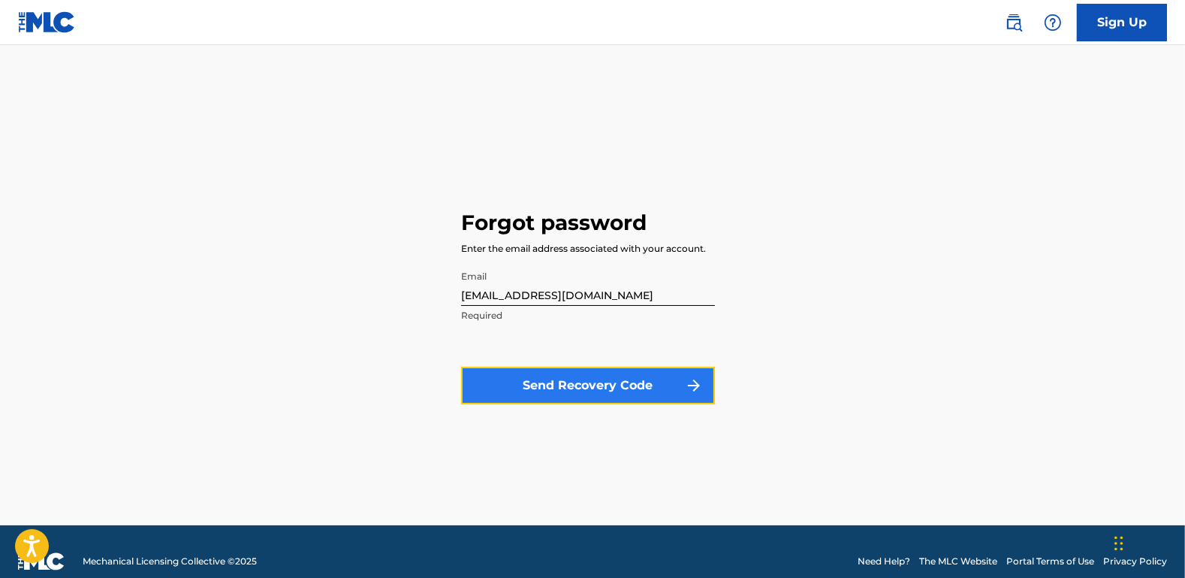
click at [638, 381] on button "Send Recovery Code" at bounding box center [588, 386] width 254 height 38
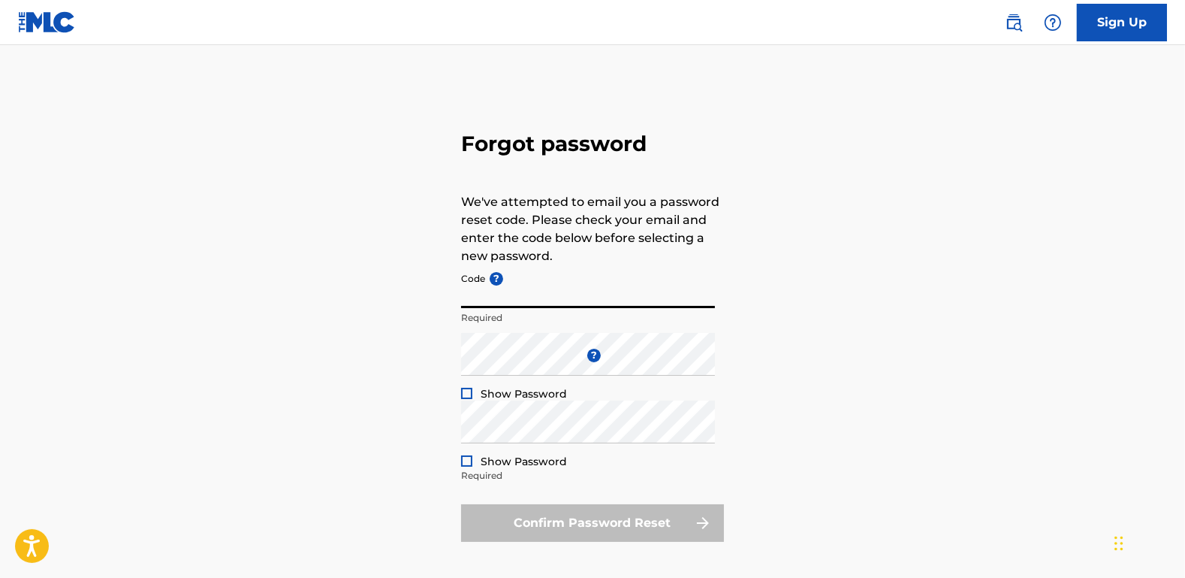
click at [583, 301] on input "Code ?" at bounding box center [588, 286] width 254 height 43
click at [595, 298] on input "Code ?" at bounding box center [588, 286] width 254 height 43
paste input "FP_833bf8acc3890e2963d0f473b158"
type input "FP_833bf8acc3890e2963d0f473b158"
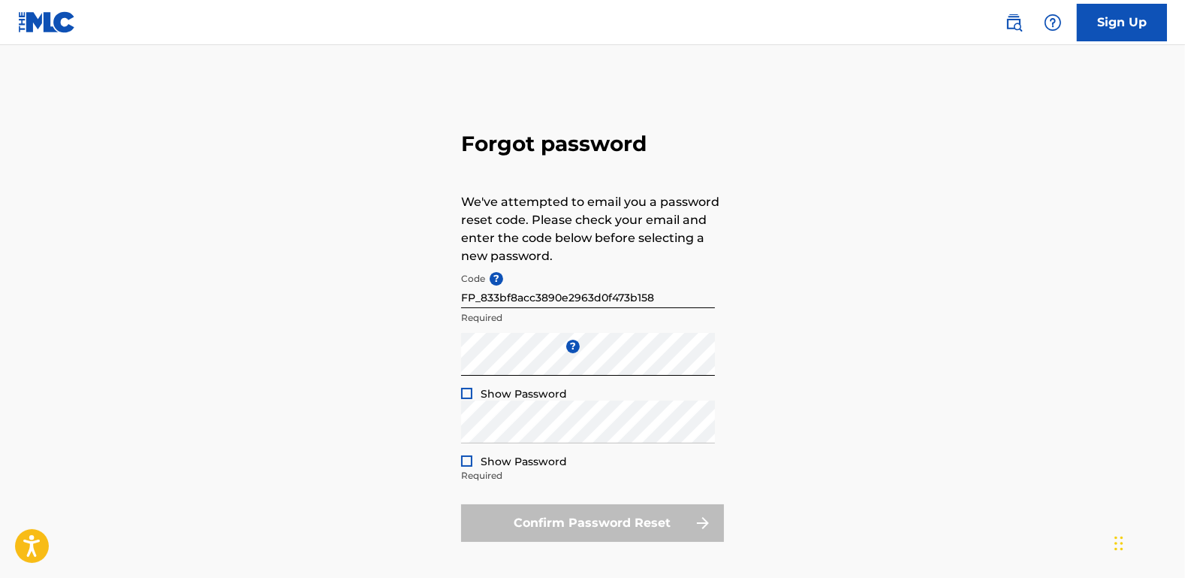
click at [463, 387] on div "Show Password" at bounding box center [514, 393] width 106 height 15
click at [467, 394] on div at bounding box center [466, 393] width 11 height 11
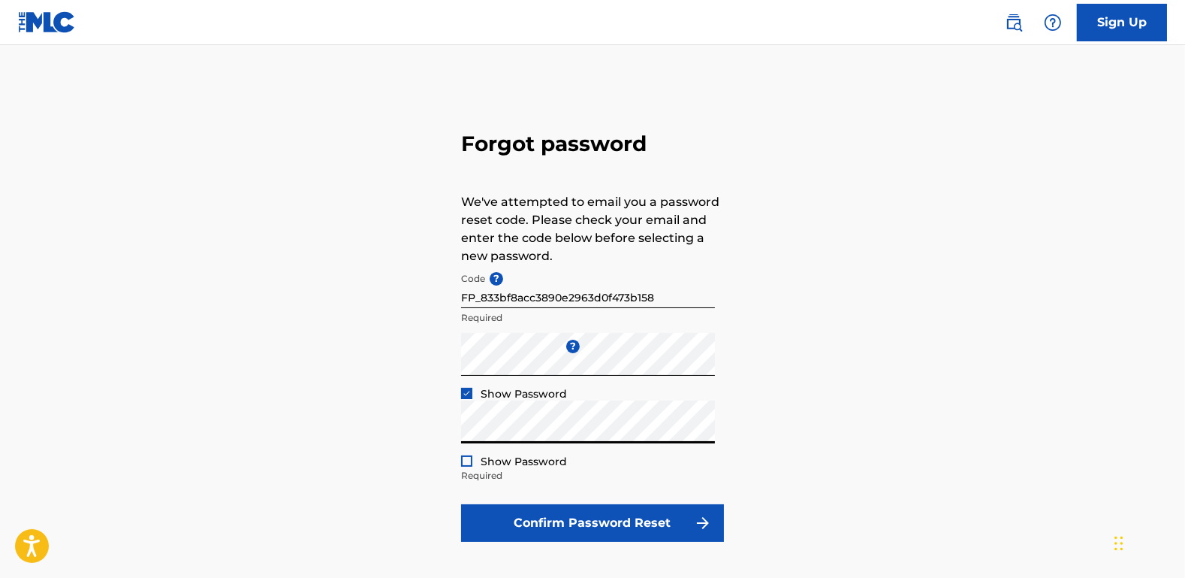
click at [478, 459] on div "Show Password" at bounding box center [514, 461] width 106 height 15
click at [463, 461] on div at bounding box center [466, 460] width 11 height 11
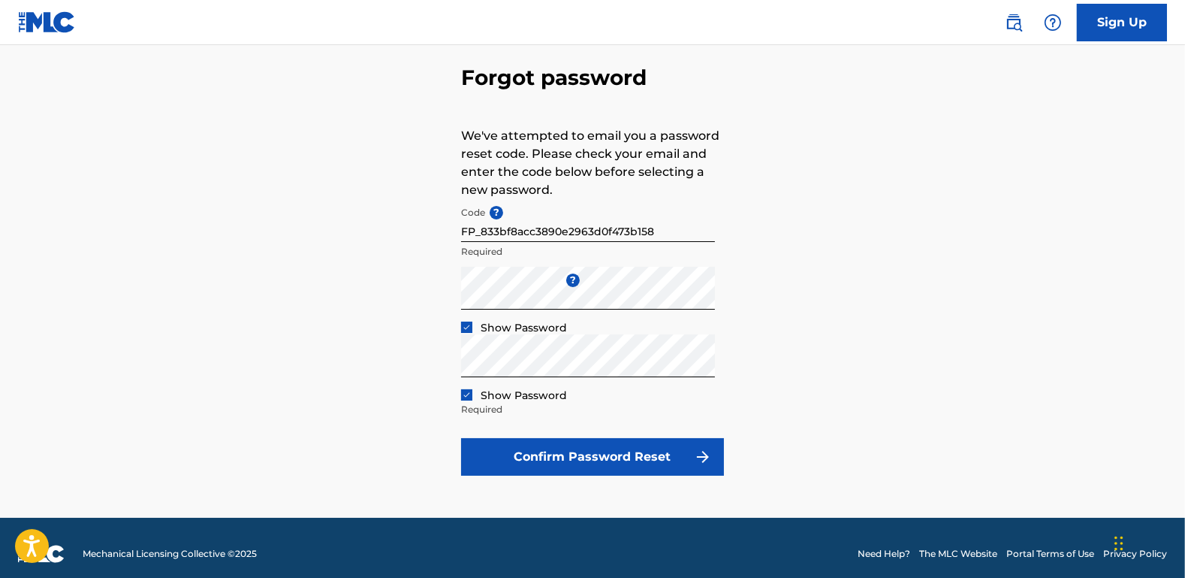
scroll to position [77, 0]
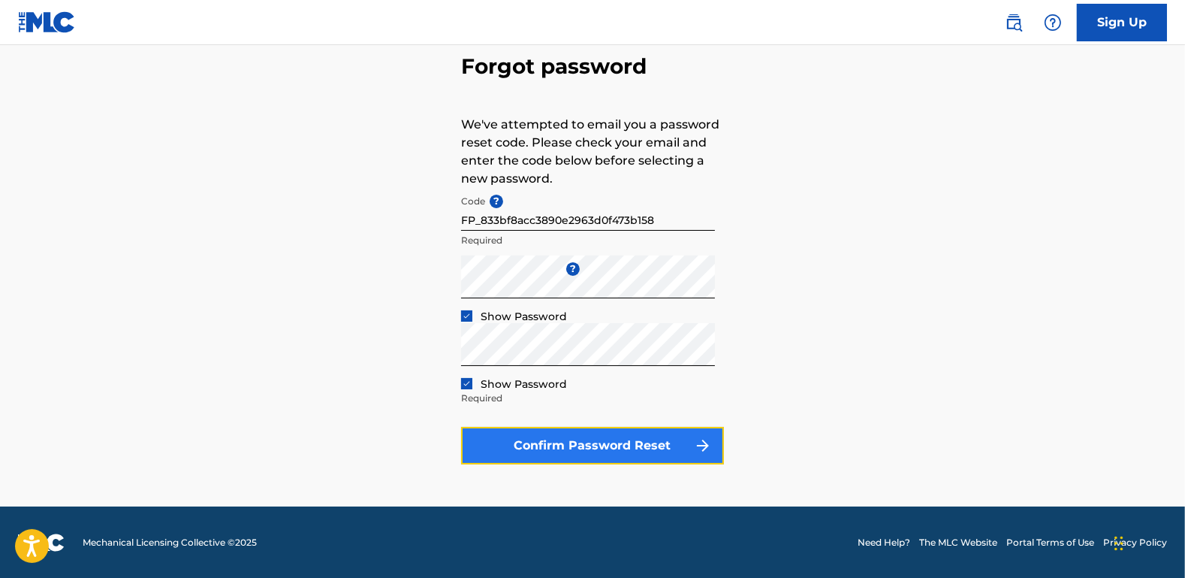
click at [689, 440] on button "Confirm Password Reset" at bounding box center [592, 446] width 263 height 38
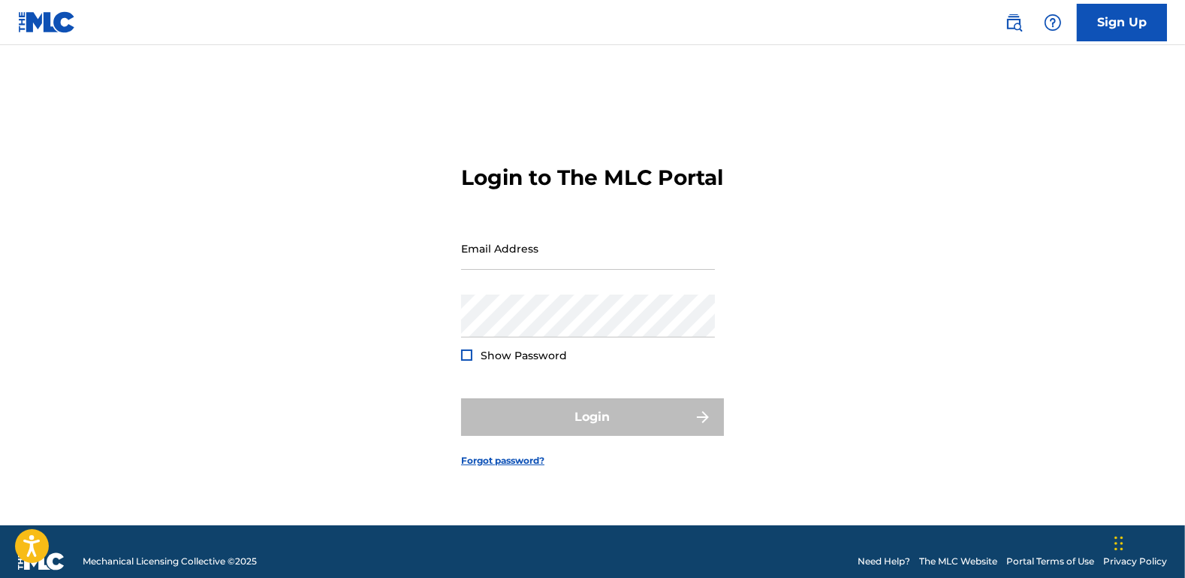
click at [857, 246] on div "Login to The MLC Portal Email Address Password Show Password Login Forgot passw…" at bounding box center [593, 304] width 1052 height 442
click at [608, 270] on input "Email Address" at bounding box center [588, 248] width 254 height 43
type input "[EMAIL_ADDRESS][DOMAIN_NAME]"
click at [575, 351] on div "Password Show Password" at bounding box center [588, 328] width 254 height 68
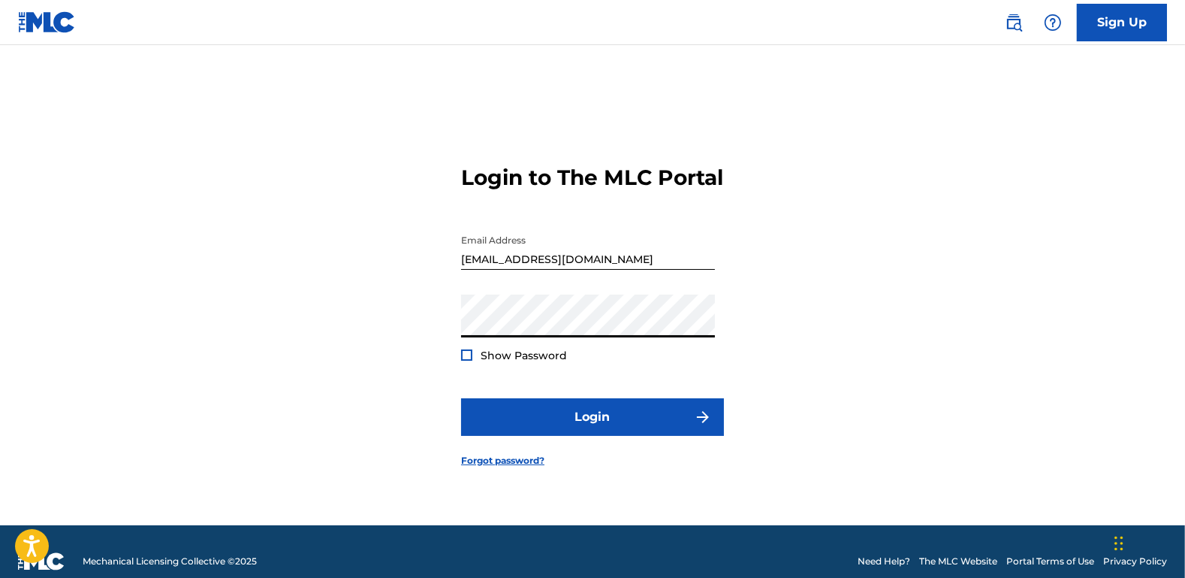
click at [496, 362] on span "Show Password" at bounding box center [524, 356] width 86 height 14
click at [469, 361] on div at bounding box center [466, 354] width 11 height 11
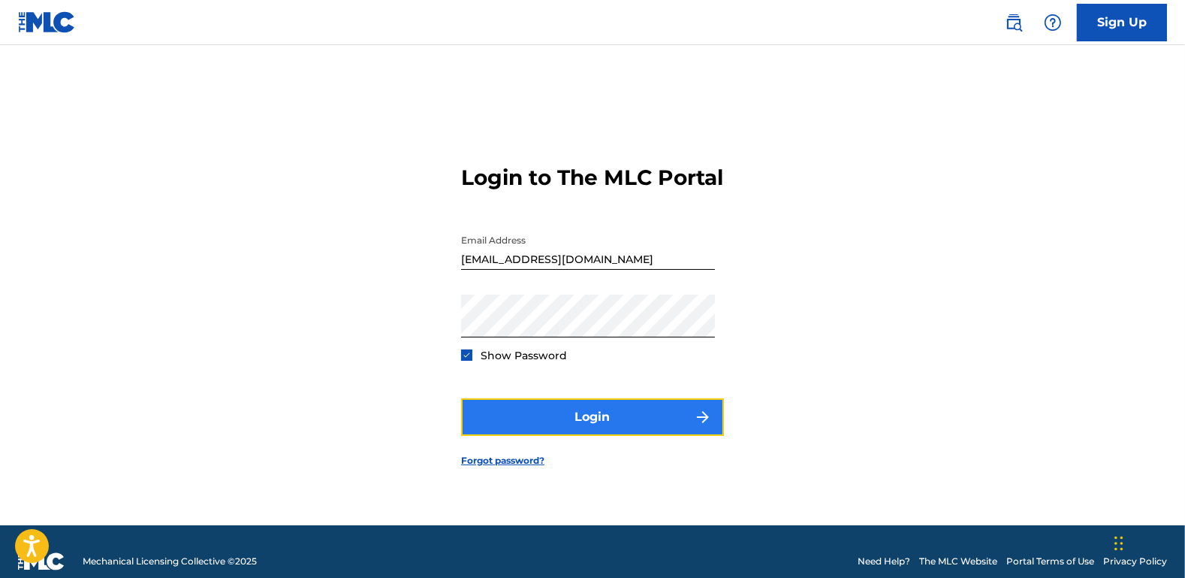
click at [618, 434] on button "Login" at bounding box center [592, 417] width 263 height 38
